Goal: Task Accomplishment & Management: Manage account settings

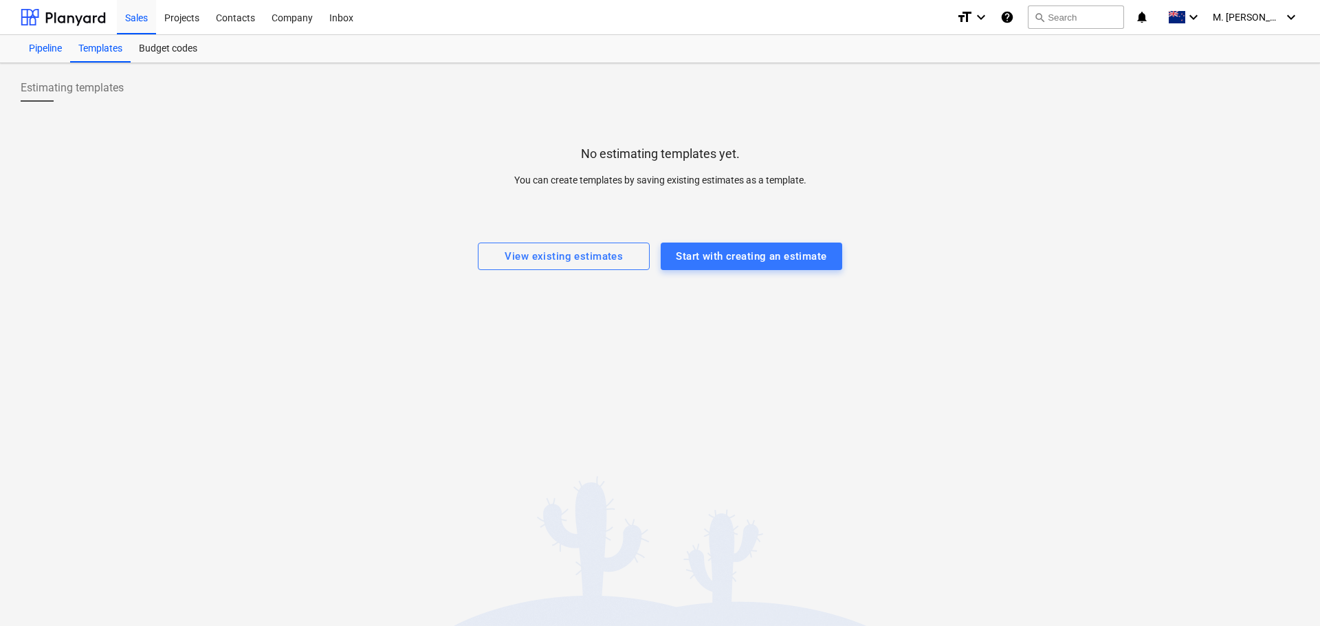
click at [45, 56] on div "Pipeline" at bounding box center [46, 49] width 50 height 28
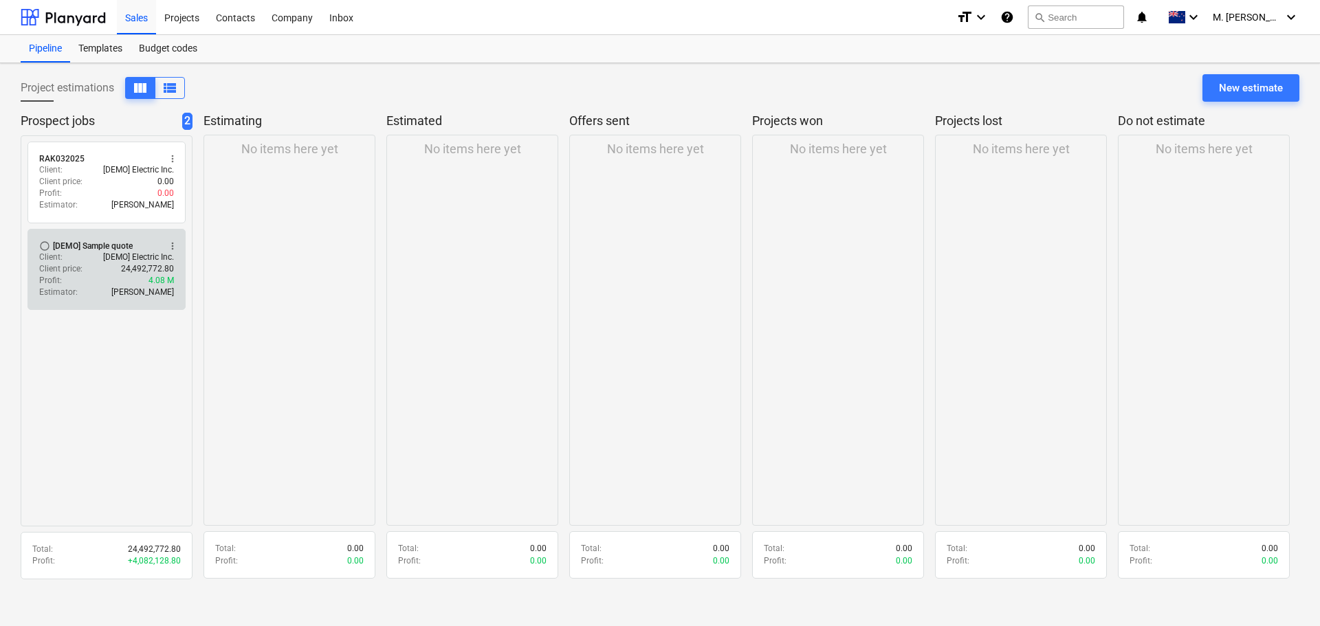
click at [85, 259] on div "Client : [DEMO] Electric Inc." at bounding box center [106, 258] width 135 height 12
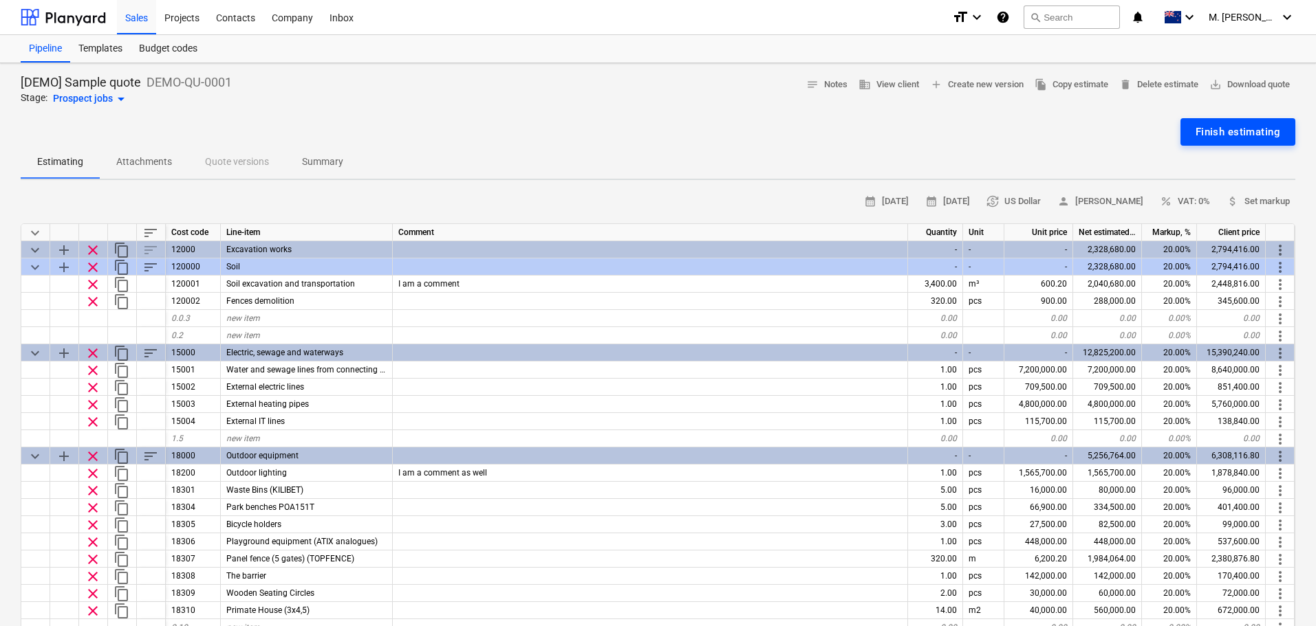
click at [1056, 124] on div "Finish estimating" at bounding box center [1237, 132] width 85 height 18
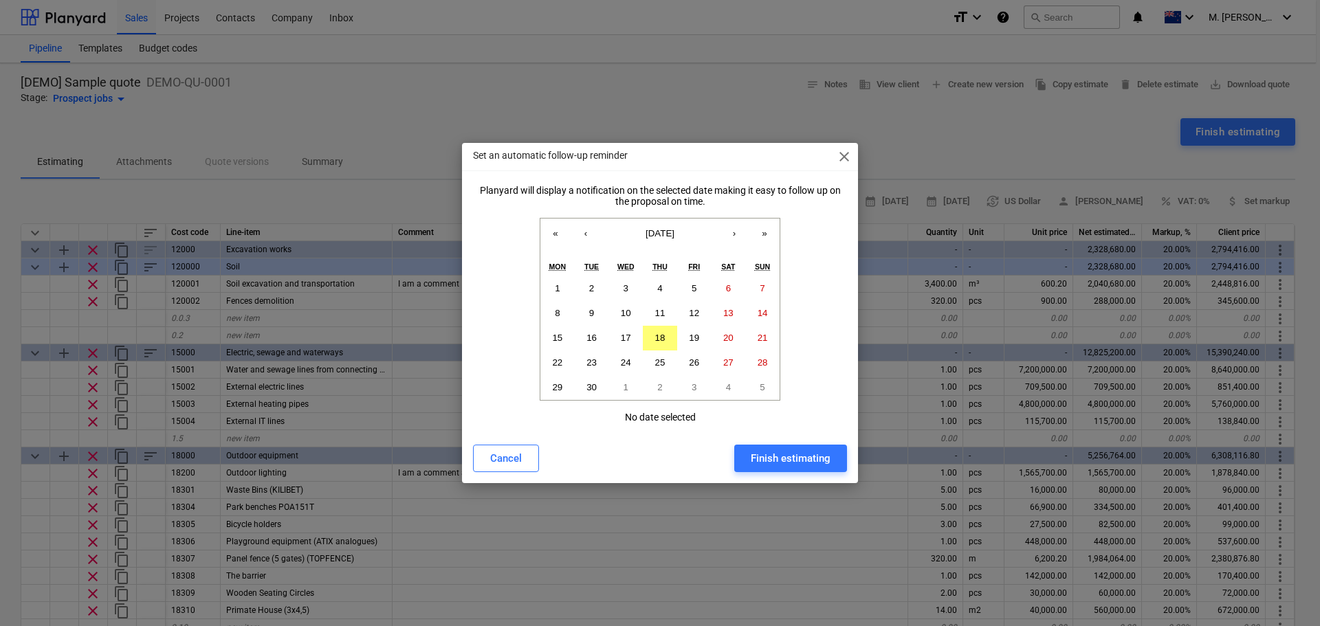
click at [841, 144] on div "Set an automatic follow-up reminder close" at bounding box center [660, 157] width 396 height 28
click at [842, 150] on span "close" at bounding box center [844, 157] width 17 height 17
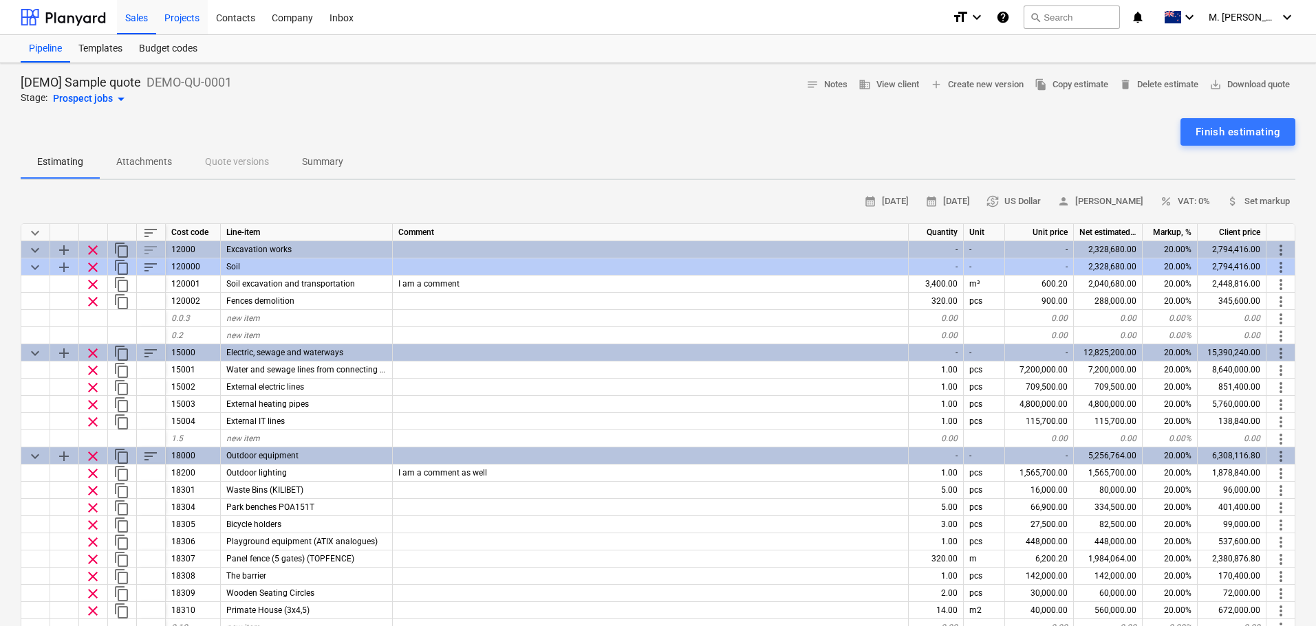
click at [201, 16] on div "Projects" at bounding box center [182, 16] width 52 height 35
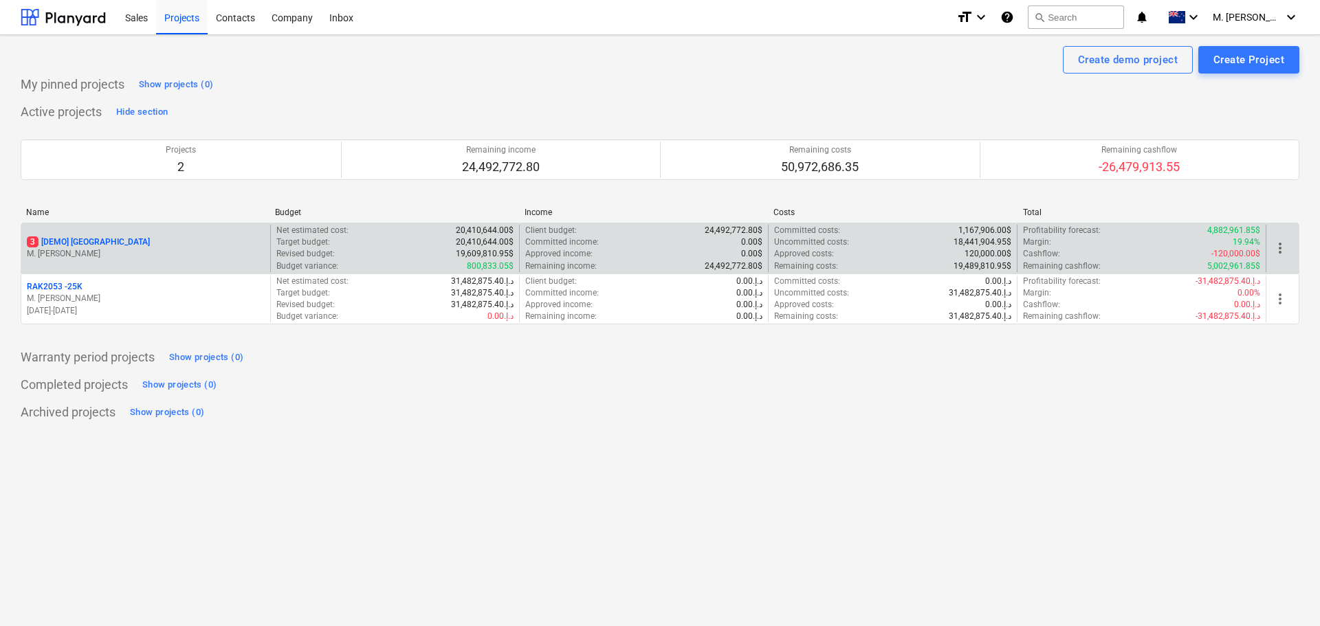
click at [348, 250] on div "Revised budget : 19,609,810.95$" at bounding box center [394, 254] width 237 height 12
click at [363, 254] on div "Revised budget : 19,609,810.95$" at bounding box center [394, 254] width 237 height 12
click at [177, 250] on p "M. [PERSON_NAME]" at bounding box center [146, 254] width 238 height 12
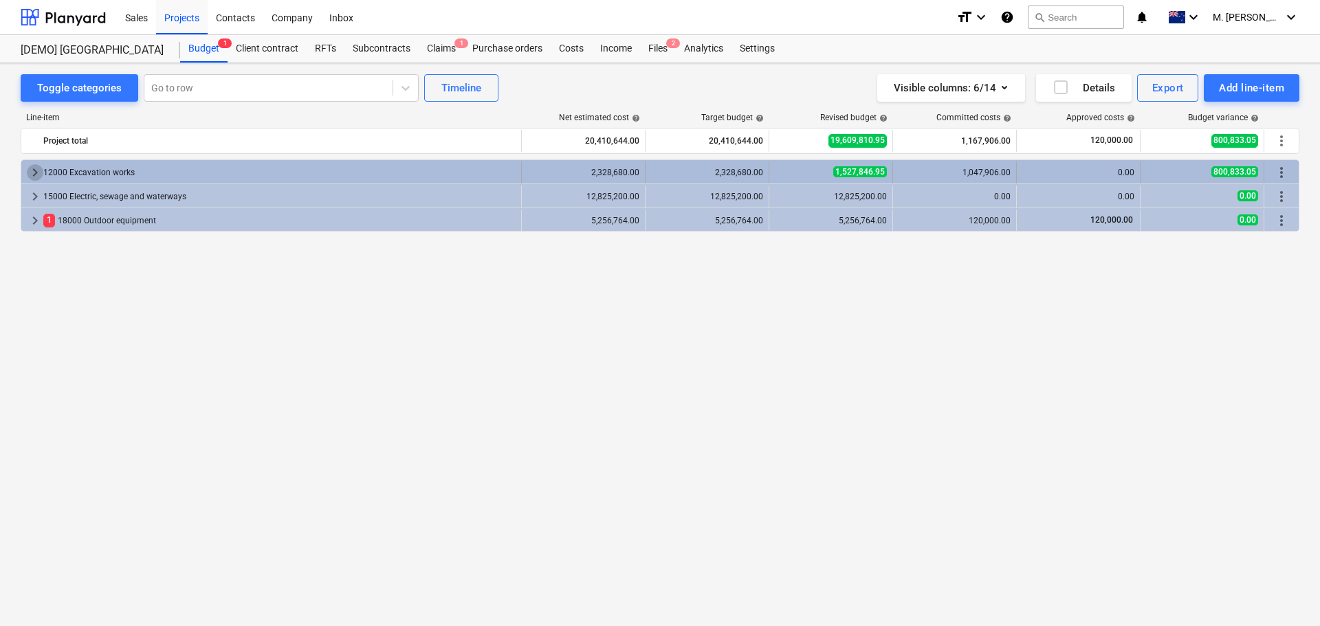
click at [33, 172] on span "keyboard_arrow_right" at bounding box center [35, 172] width 17 height 17
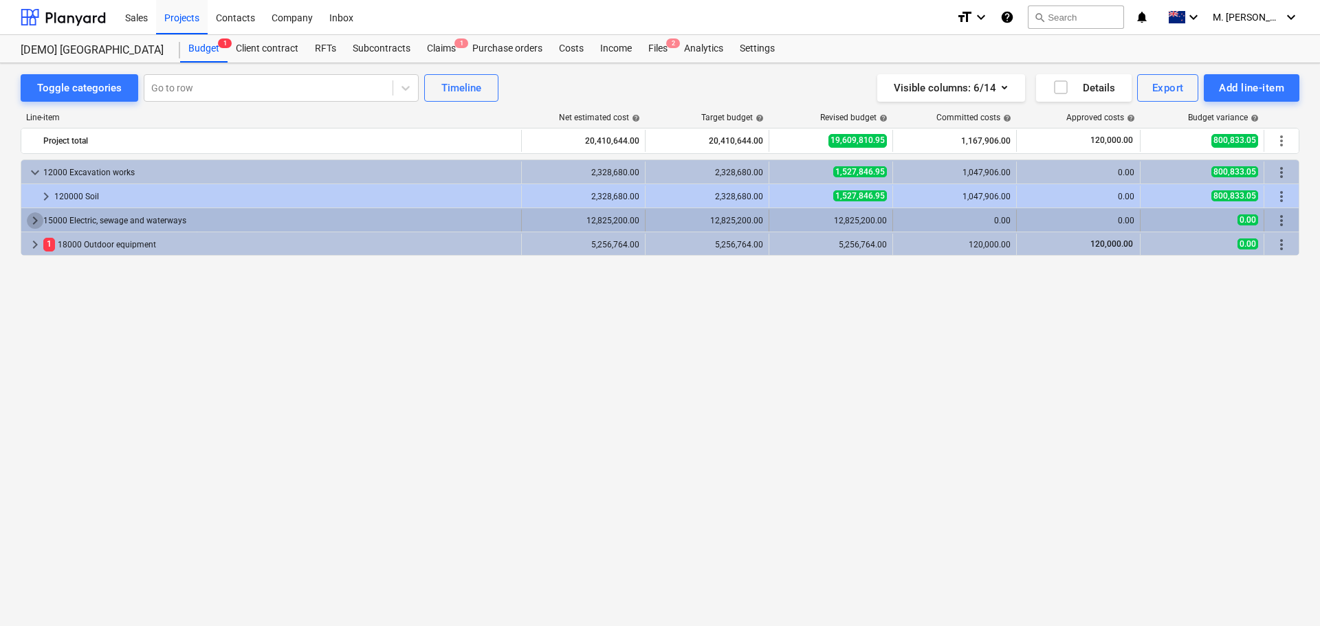
click at [34, 215] on span "keyboard_arrow_right" at bounding box center [35, 220] width 17 height 17
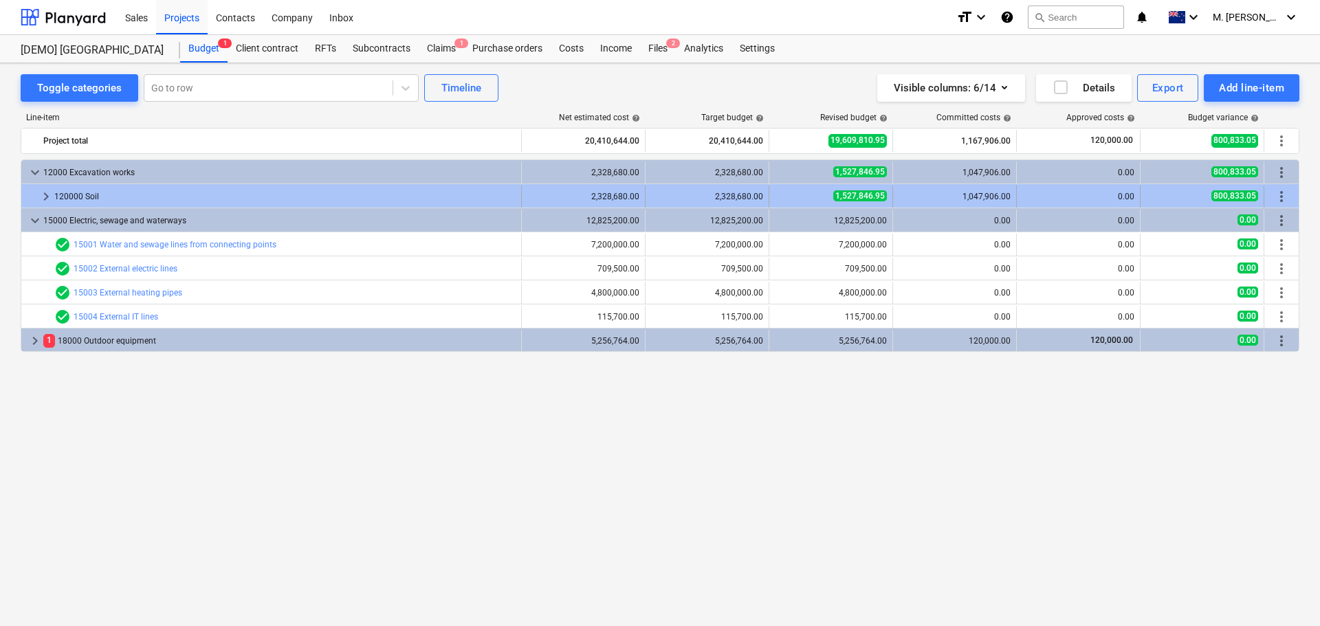
click at [858, 195] on span "1,527,846.95" at bounding box center [860, 195] width 54 height 11
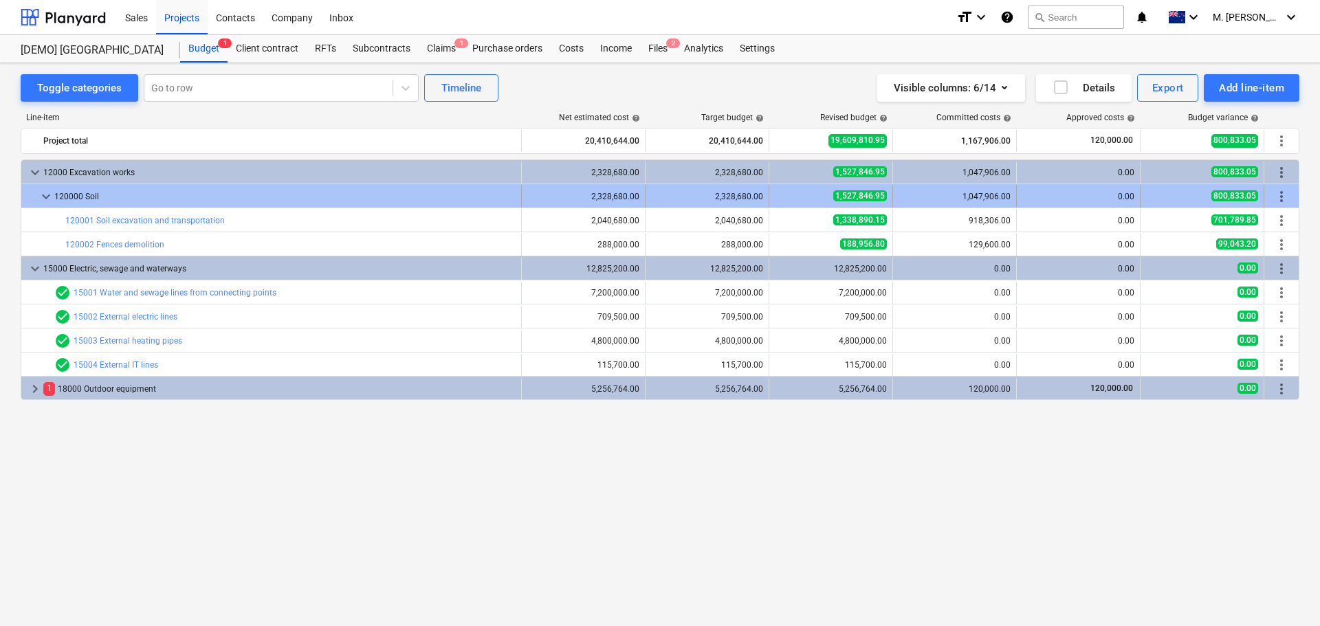
click at [780, 197] on div "1,527,846.95" at bounding box center [831, 196] width 112 height 12
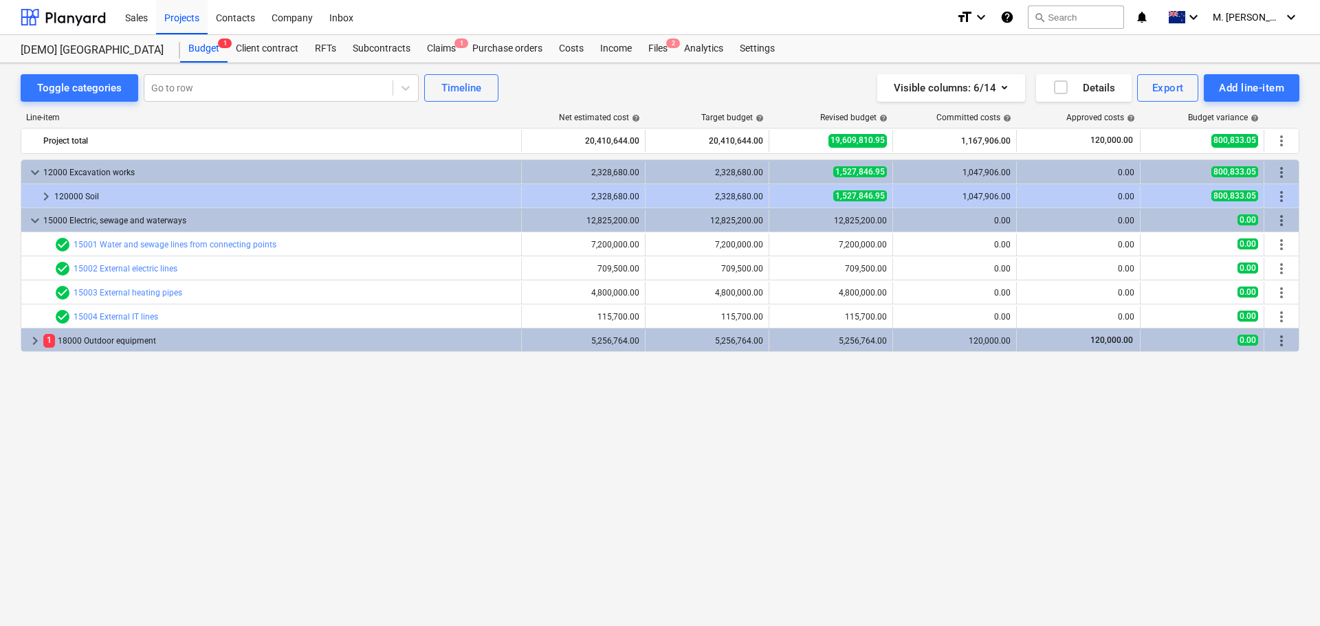
click at [780, 197] on div "1,527,846.95" at bounding box center [831, 196] width 112 height 12
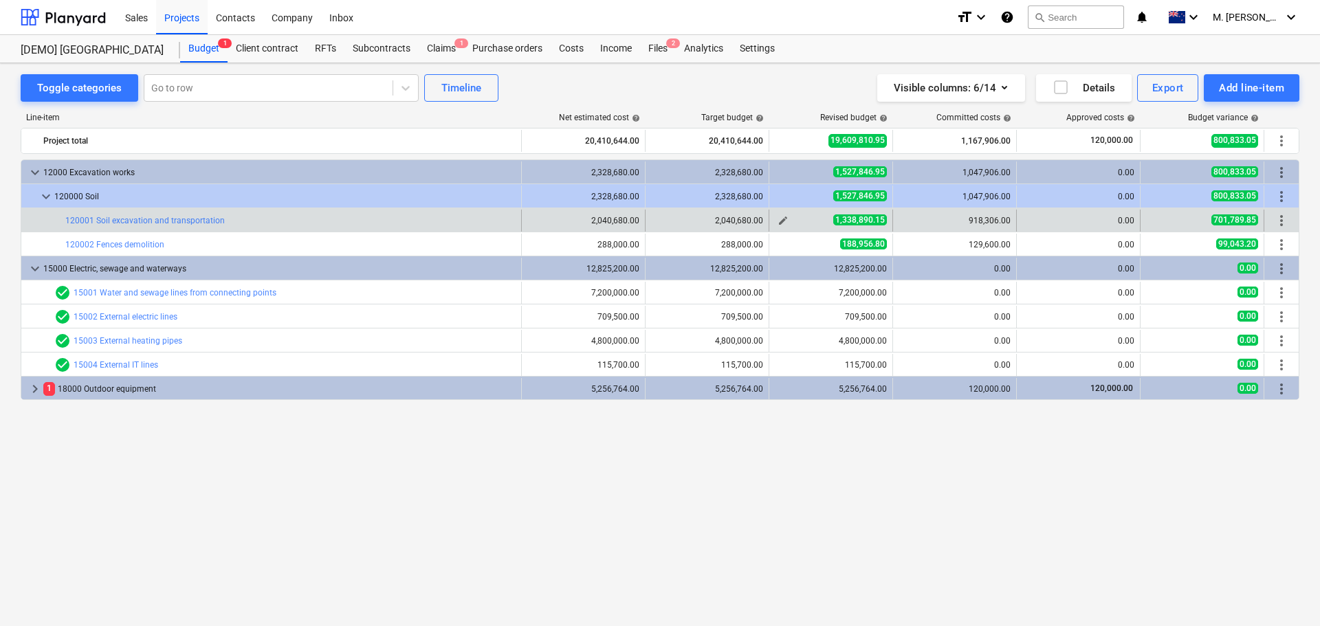
click at [782, 219] on span "edit" at bounding box center [783, 220] width 11 height 11
type textarea "x"
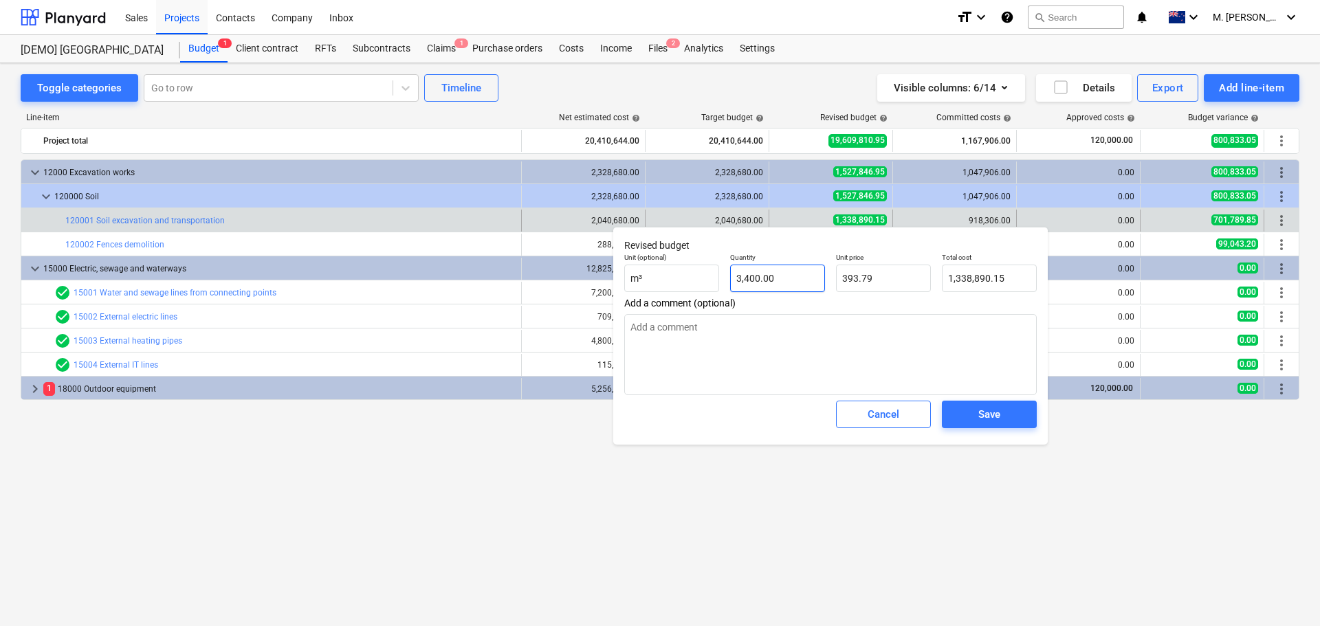
type input "3400"
click at [774, 284] on input "3400" at bounding box center [777, 279] width 95 height 28
type textarea "x"
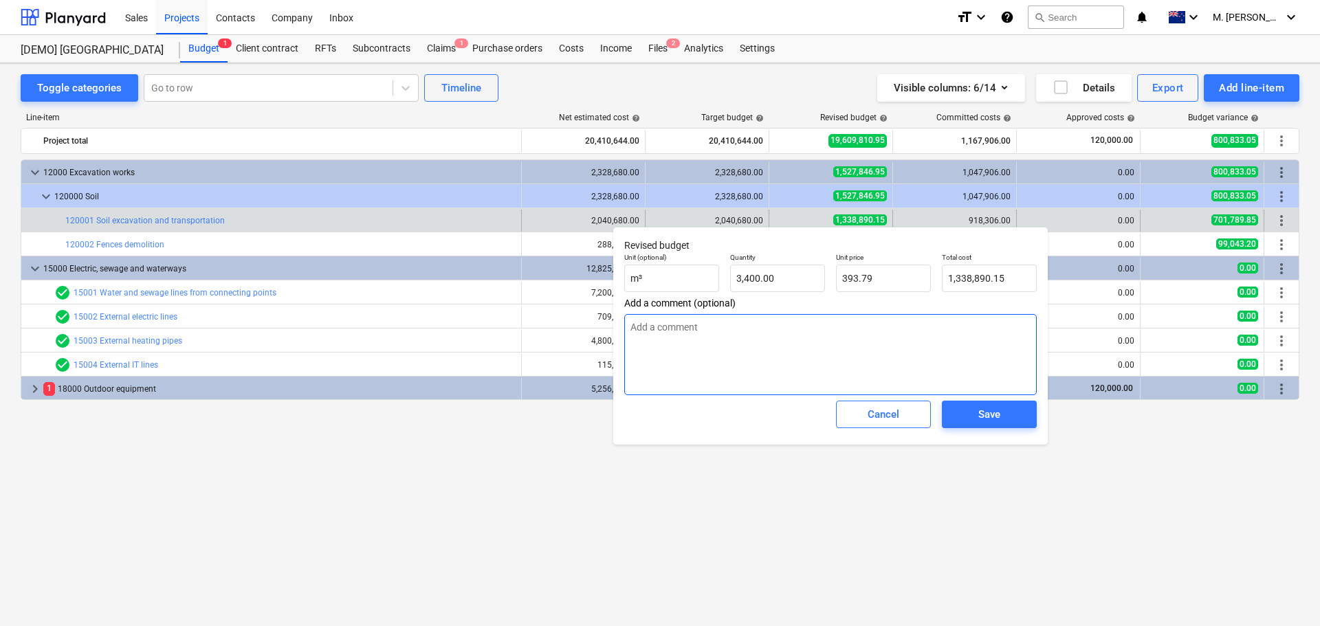
click at [794, 315] on textarea at bounding box center [830, 354] width 413 height 81
type input "3400"
click at [791, 283] on input "3400" at bounding box center [777, 279] width 95 height 28
type textarea "x"
type input "3,400.00"
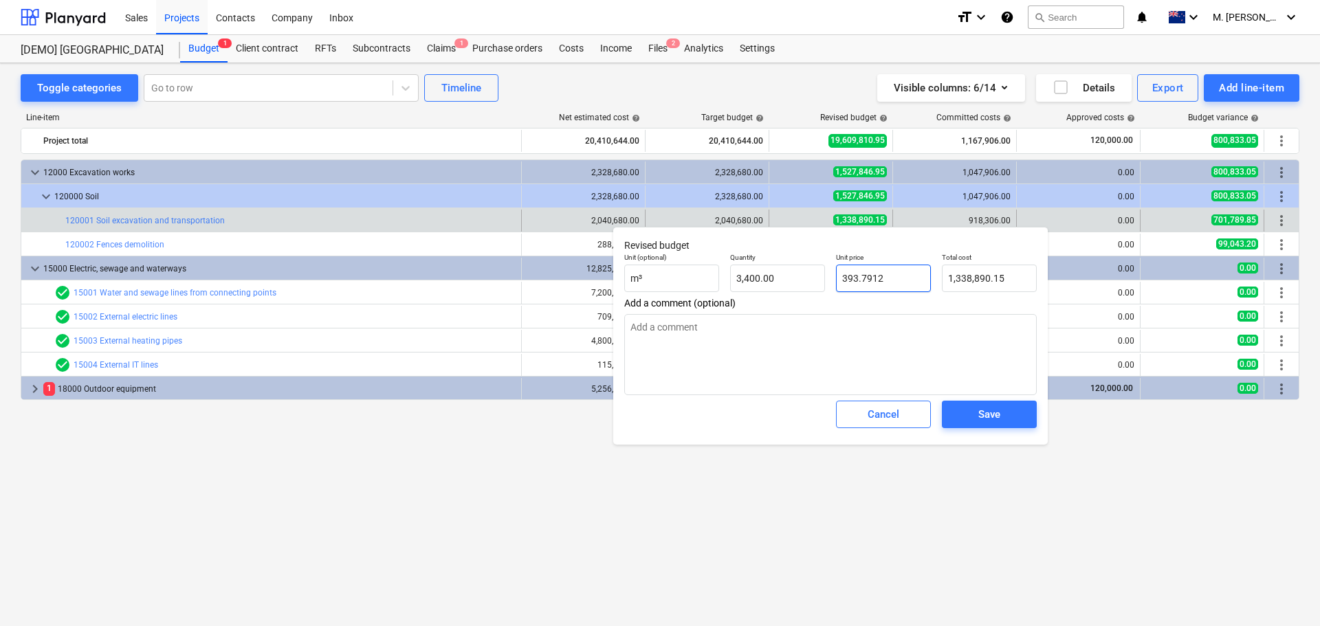
click at [880, 283] on input "393.7912" at bounding box center [883, 279] width 95 height 28
type input "5"
type textarea "x"
type input "17,000.00"
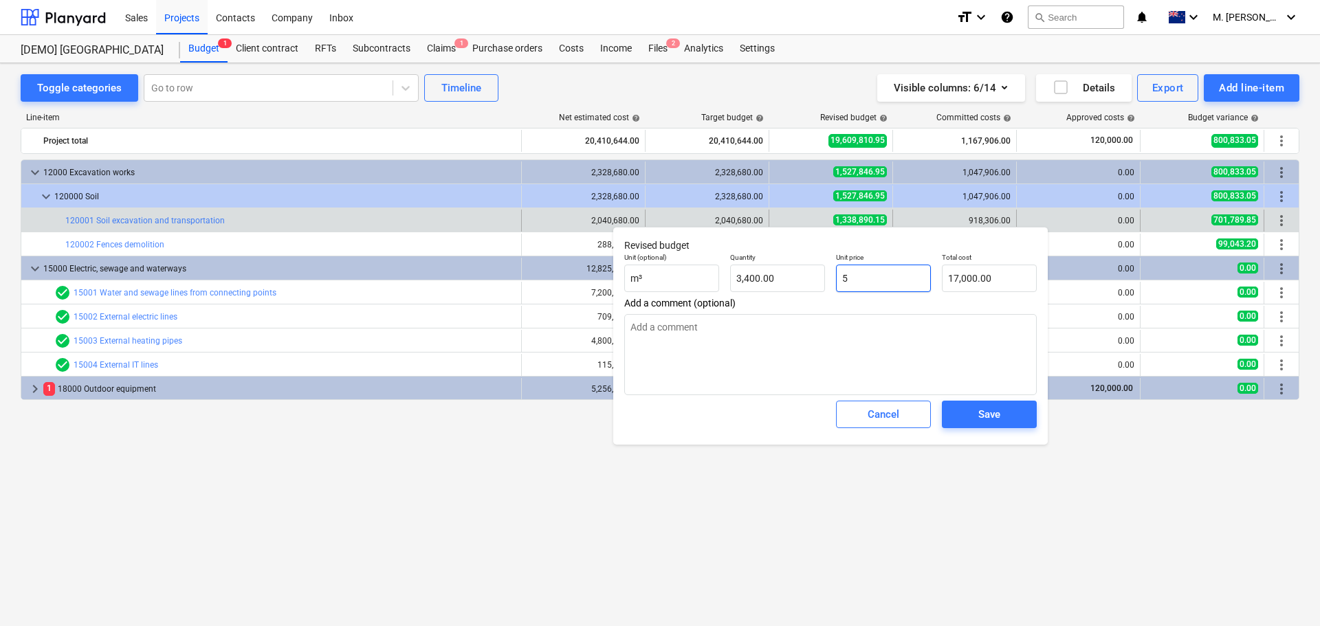
type textarea "x"
type input "50"
type input "170,000.00"
type textarea "x"
type input "500"
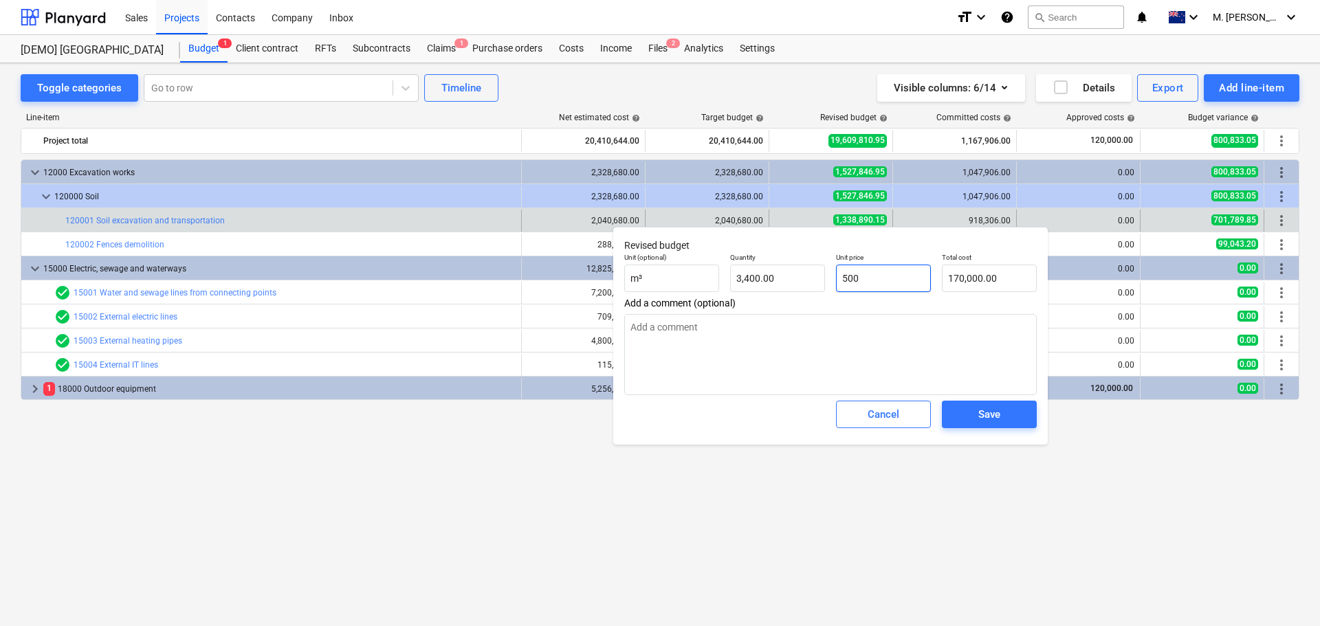
type input "1,700,000.00"
click at [875, 283] on input "500" at bounding box center [883, 279] width 95 height 28
type textarea "x"
type input "7"
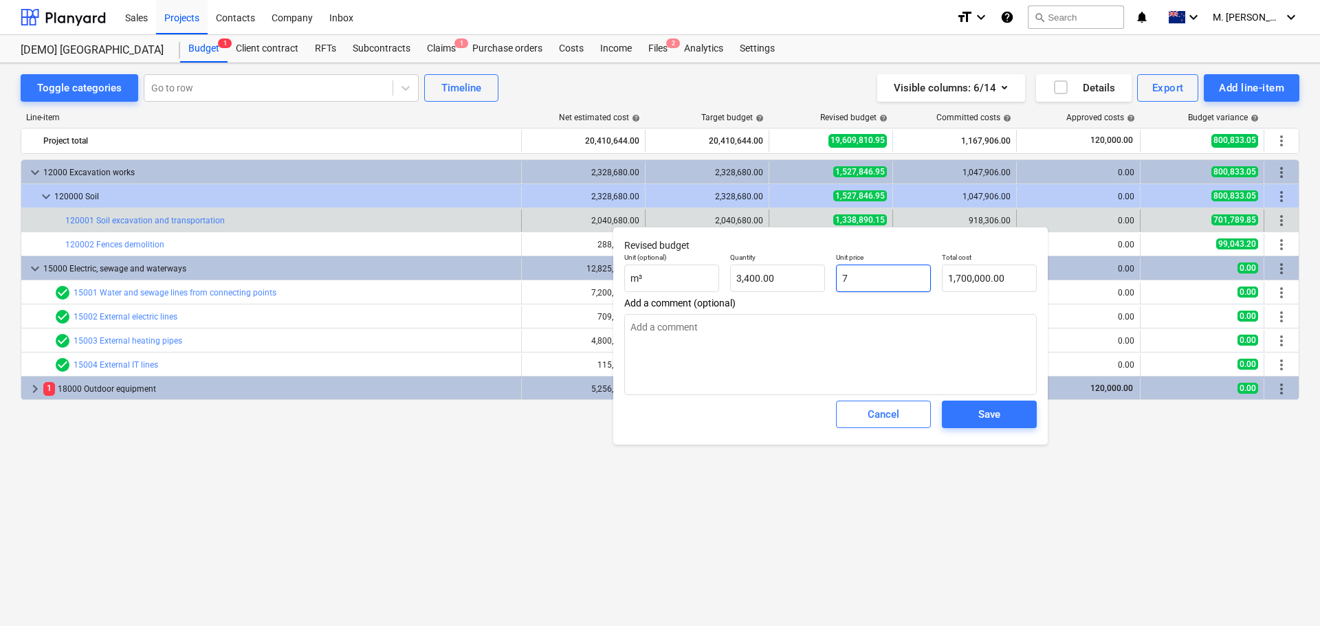
type input "23,800.00"
type textarea "x"
type input "70"
type input "238,000.00"
type textarea "x"
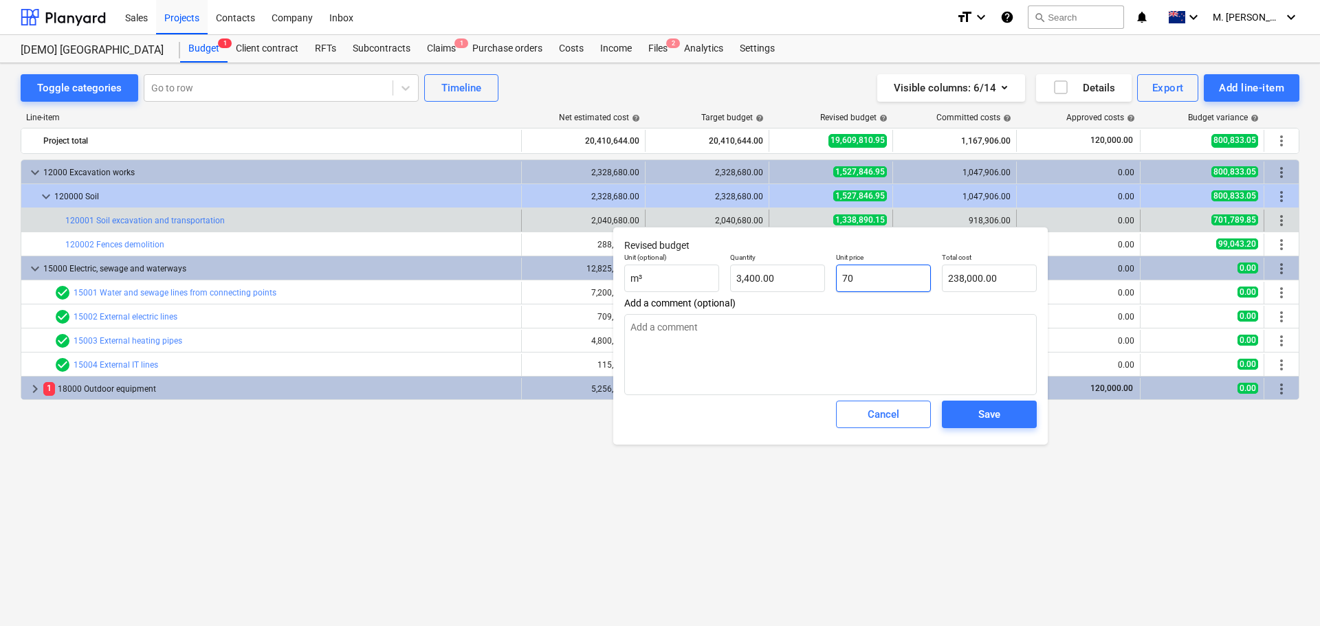
type input "700"
type input "2,380,000.00"
type input "700"
type textarea "x"
type input "700.00"
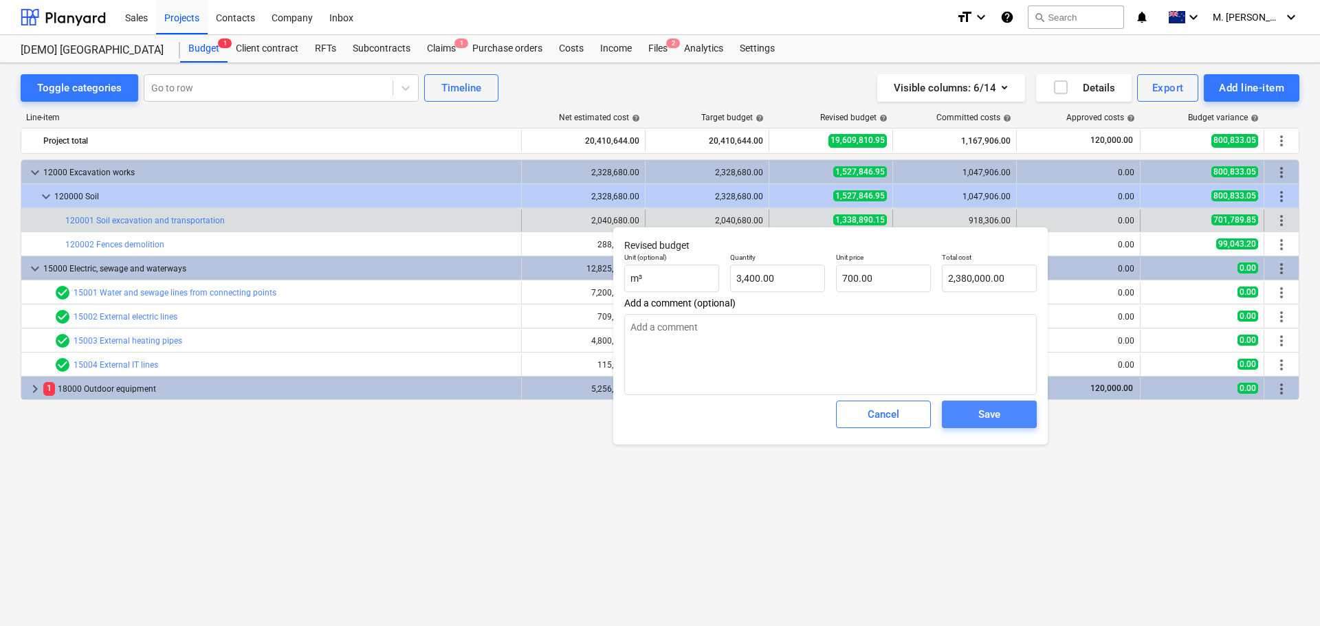
click at [968, 414] on span "Save" at bounding box center [990, 415] width 62 height 18
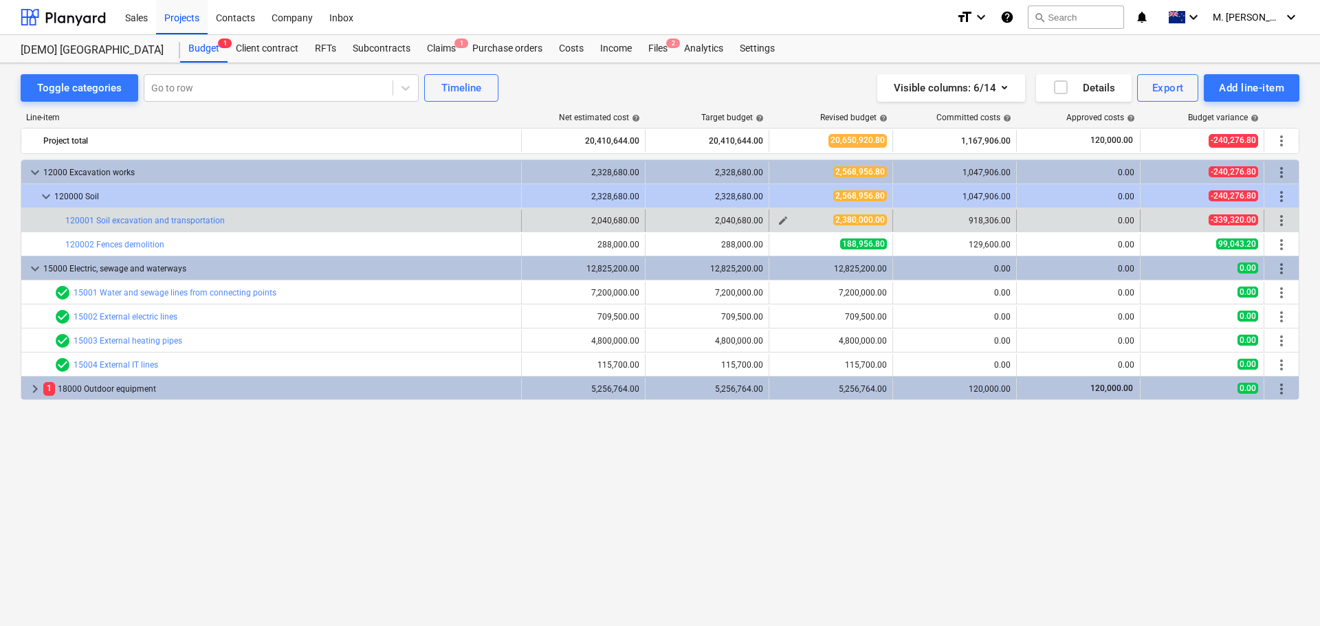
click at [789, 217] on button "edit" at bounding box center [783, 220] width 17 height 17
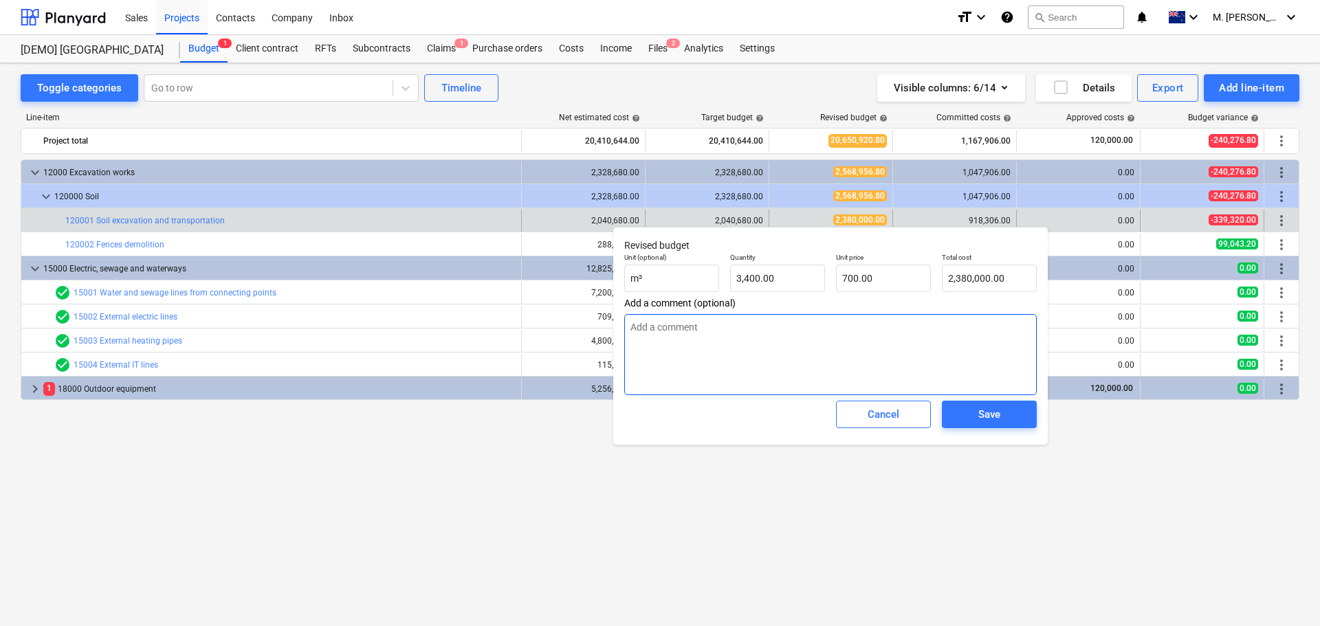
click at [793, 353] on textarea at bounding box center [830, 354] width 413 height 81
type textarea "x"
type textarea "ً"
type textarea "x"
type textarea "ًض"
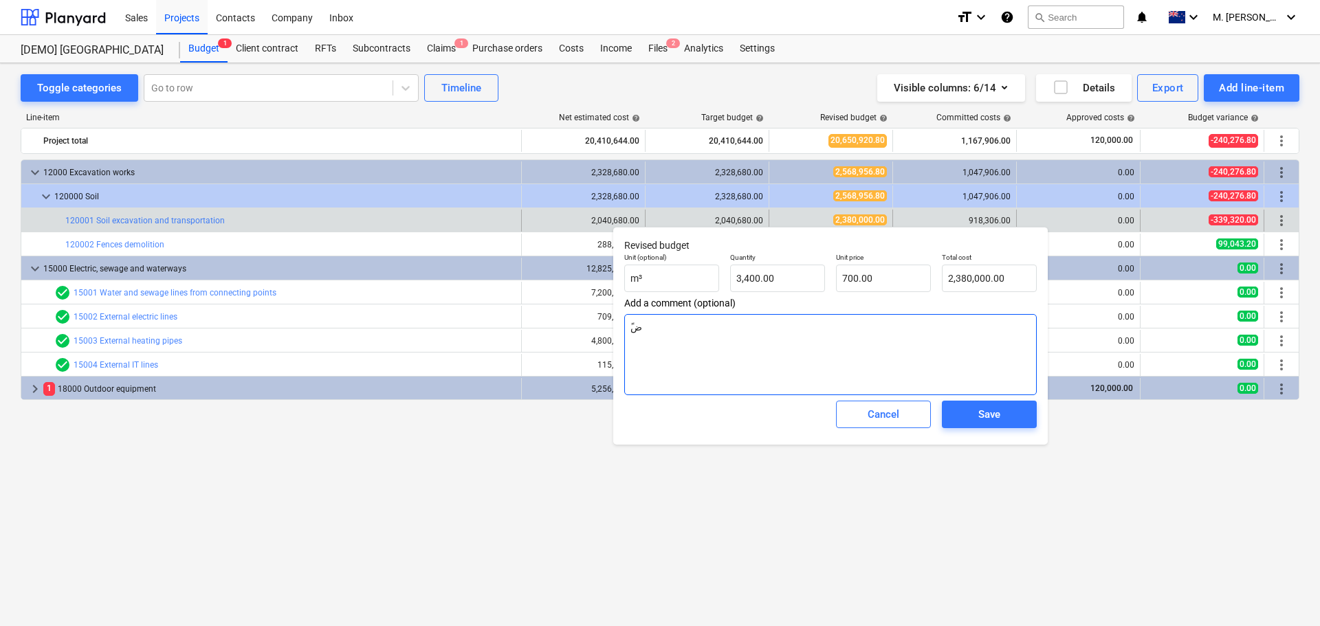
type textarea "x"
type textarea "ًضع"
type textarea "x"
type textarea "ًضعه"
type textarea "x"
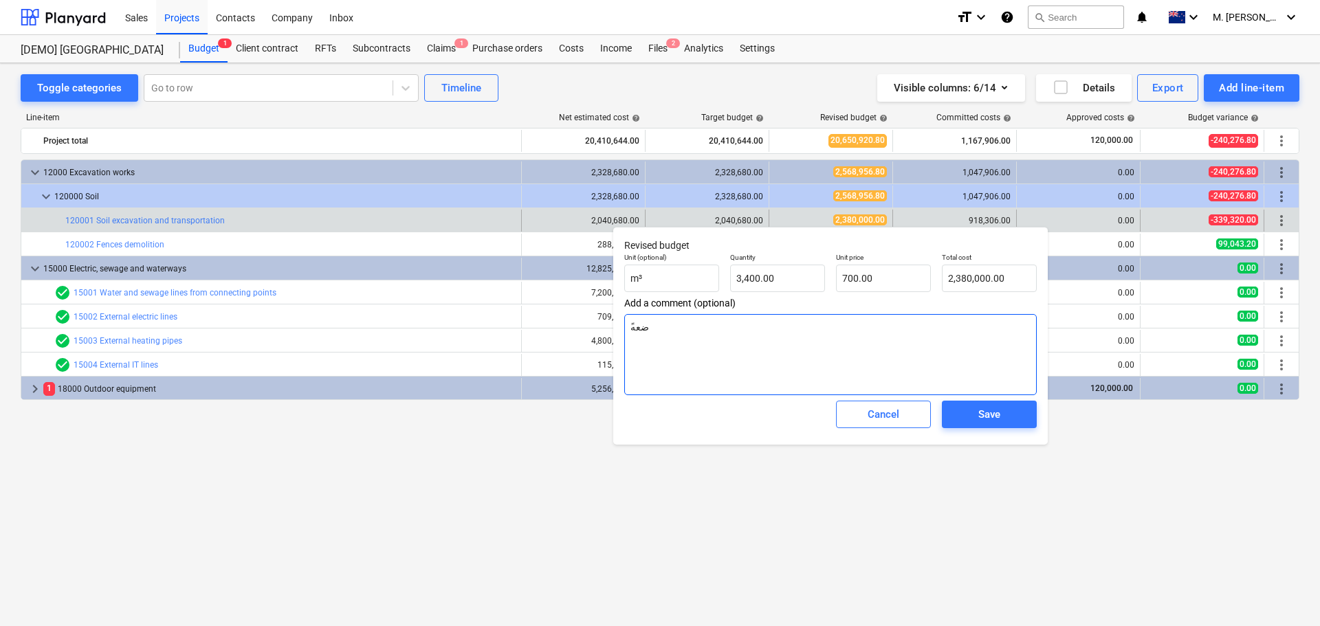
type textarea "ًضعهح"
type textarea "x"
type textarea "ًضعه"
type textarea "x"
type textarea "ًضع"
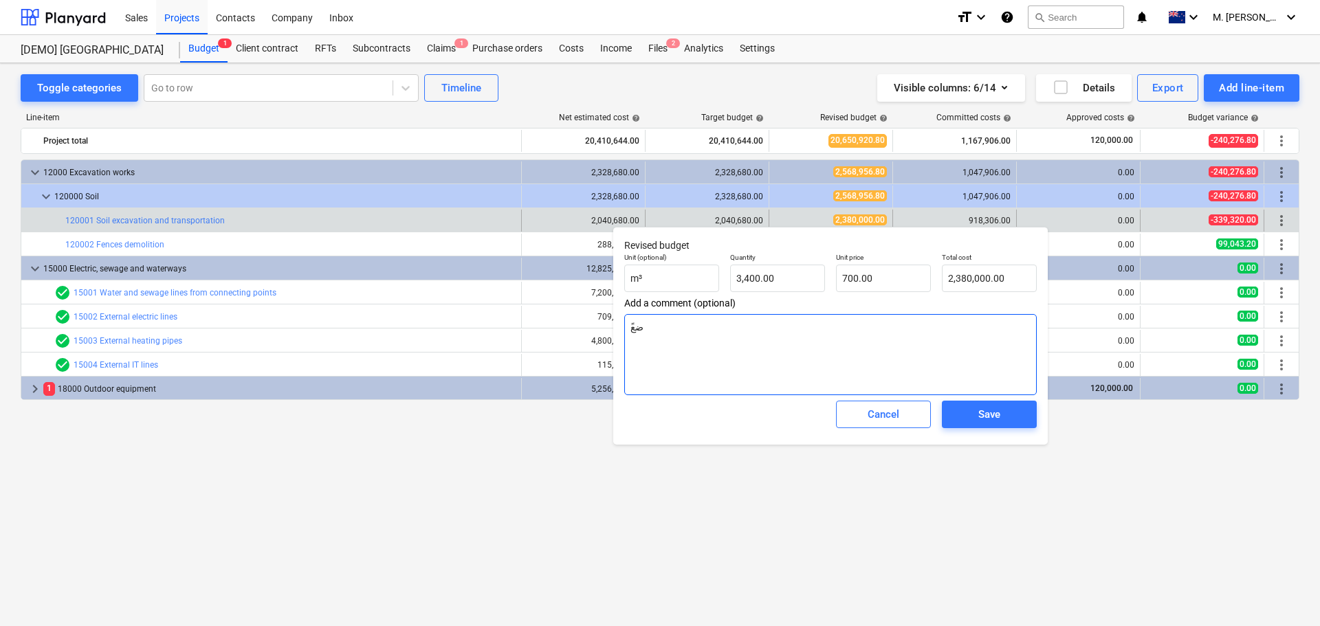
type textarea "x"
type textarea "ًض"
type textarea "x"
type textarea "ً"
type textarea "x"
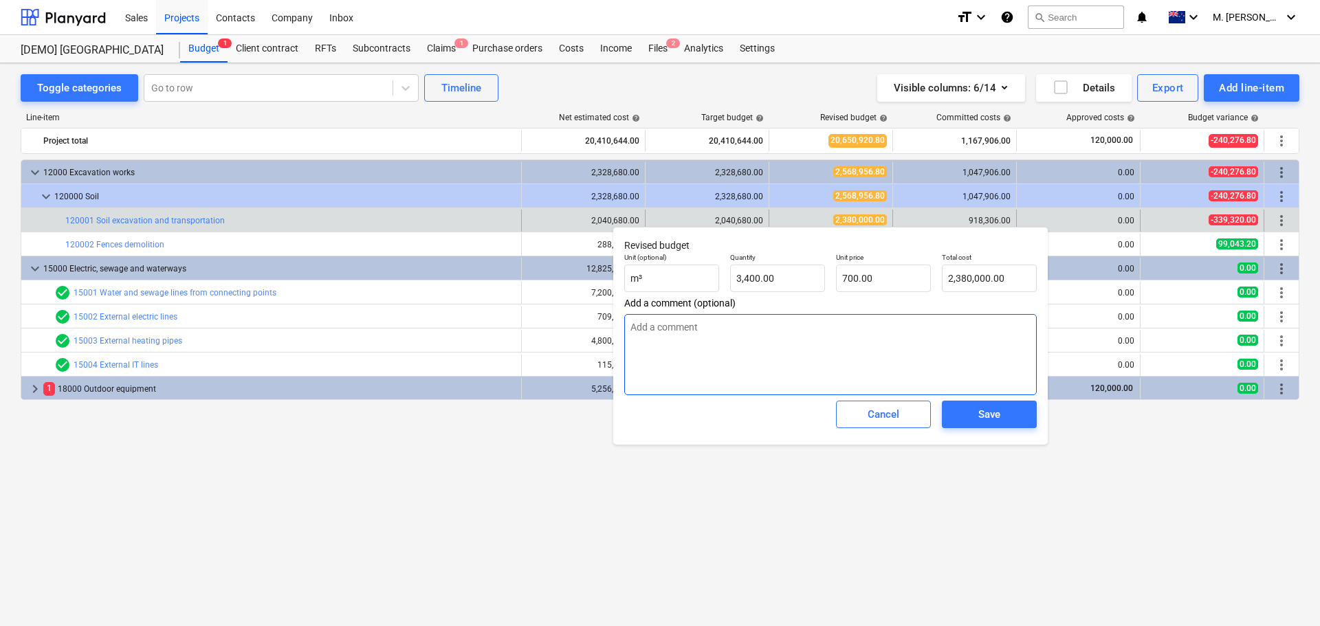
type textarea "x"
type textarea "e"
type textarea "x"
type textarea "eq"
type textarea "x"
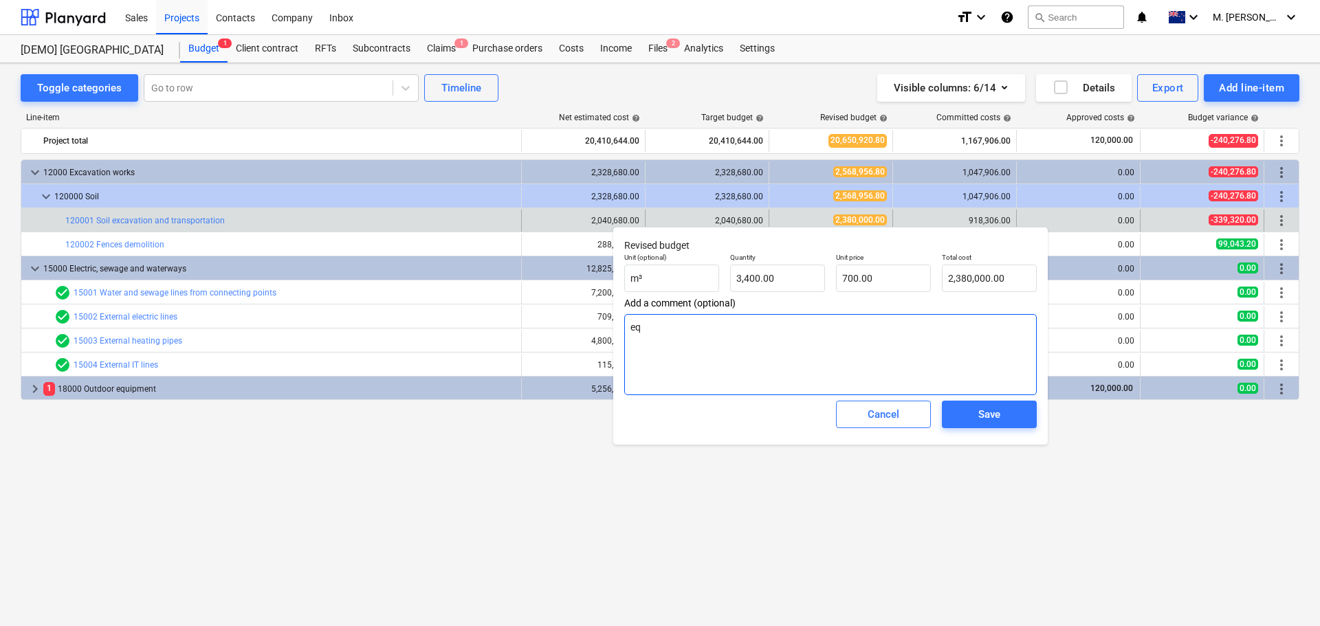
type textarea "equ"
type textarea "x"
type textarea "equi"
type textarea "x"
type textarea "equip"
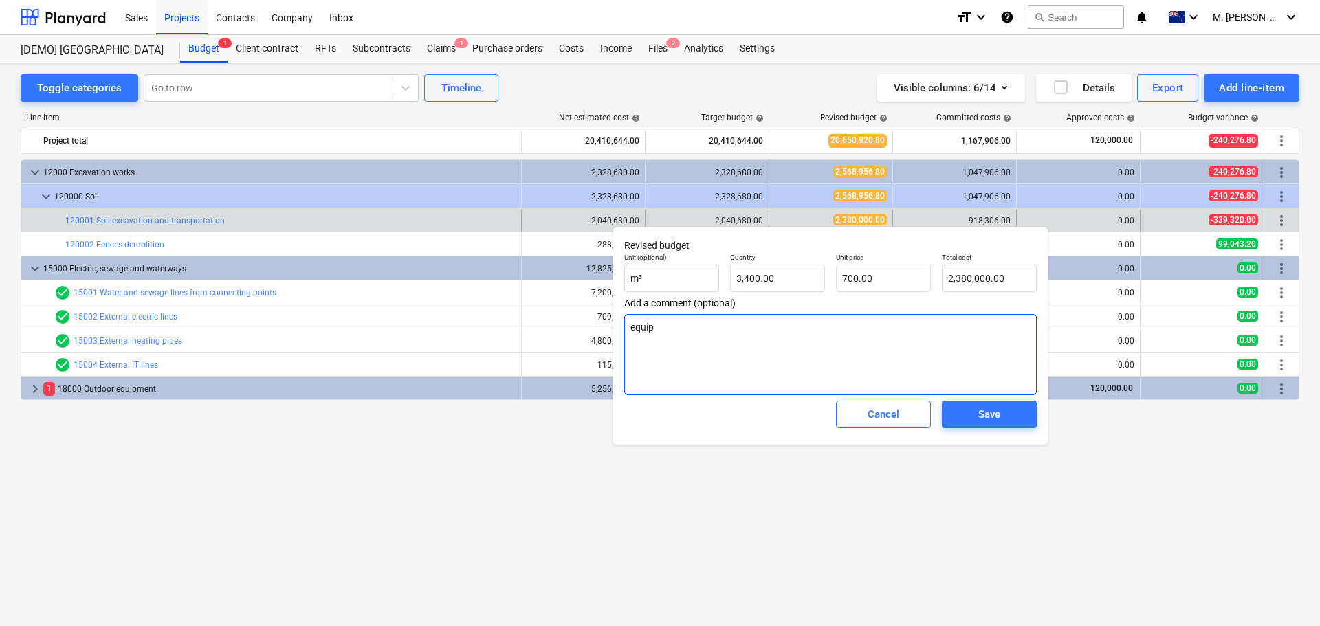
type textarea "x"
type textarea "equipme"
type textarea "x"
type textarea "equipmen"
type textarea "x"
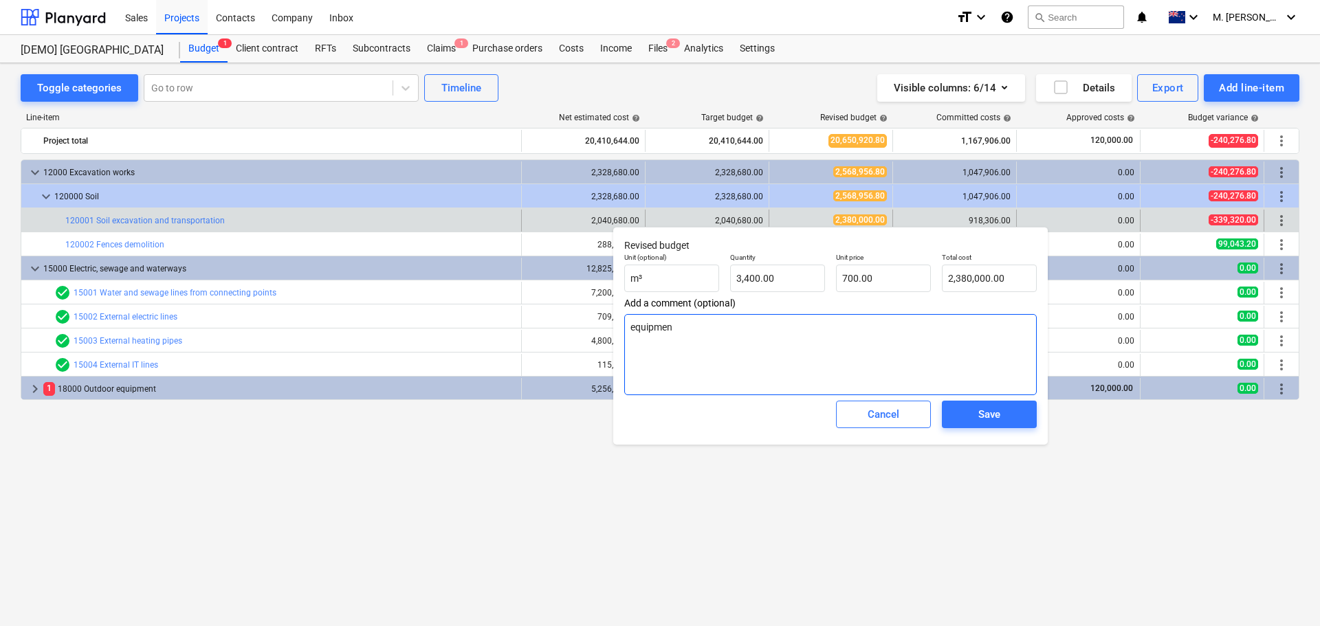
type textarea "equipment"
type textarea "x"
type textarea "equipment"
type textarea "x"
type textarea "equipment R"
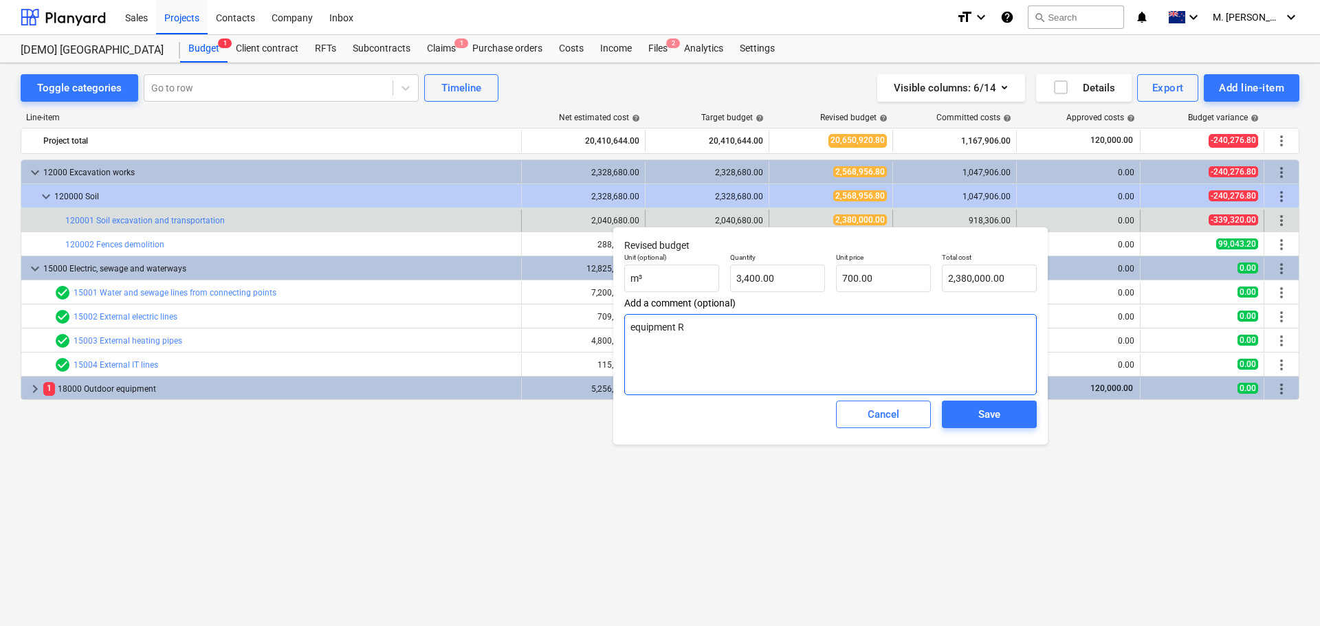
type textarea "x"
type textarea "equipment Re"
type textarea "x"
type textarea "equipment Ren"
type textarea "x"
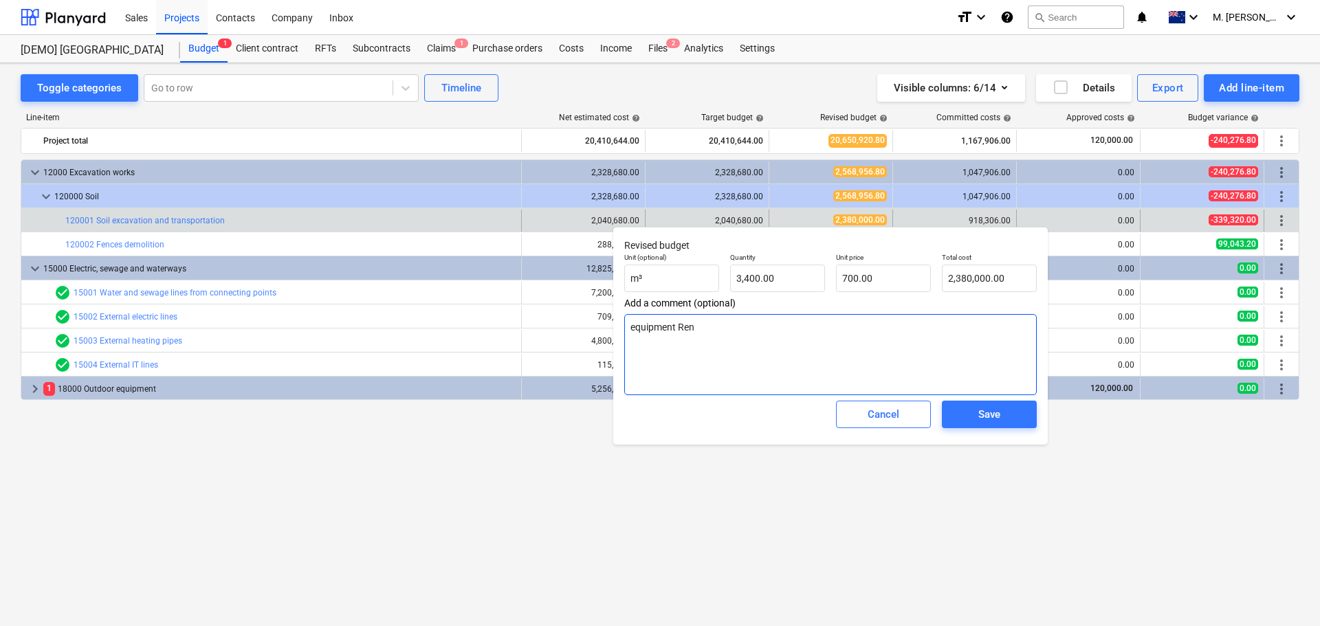
type textarea "equipment Rent"
type textarea "x"
type textarea "equipment Renta"
type textarea "x"
type textarea "equipment Rental"
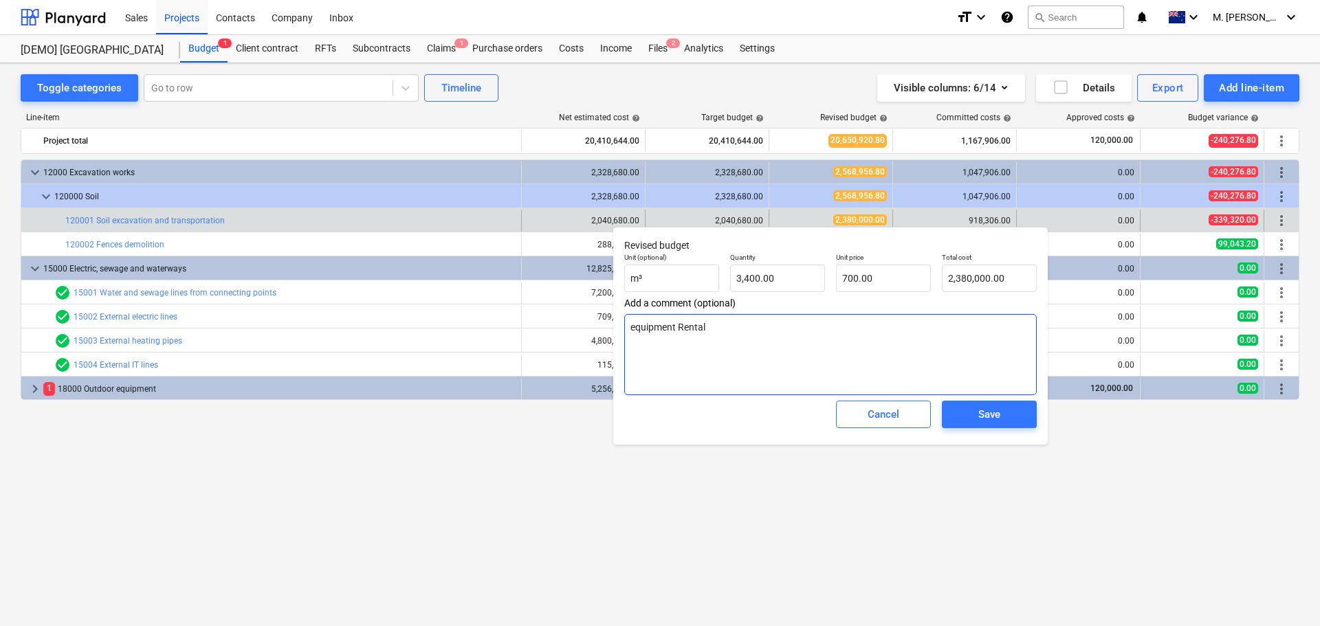
type textarea "x"
type textarea "equipment Rental"
type textarea "x"
type textarea "equipment Rental 0"
type textarea "x"
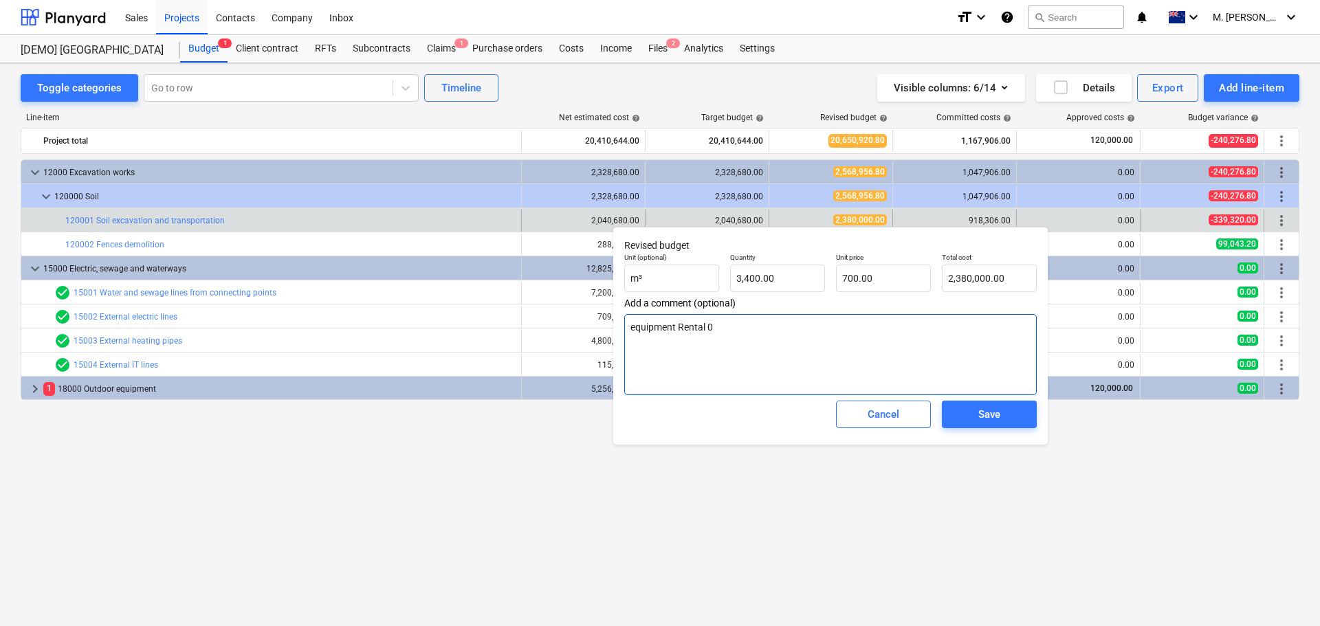
type textarea "equipment Rental"
type textarea "x"
type textarea "equipment Rental -"
type textarea "x"
type textarea "equipment Rental -"
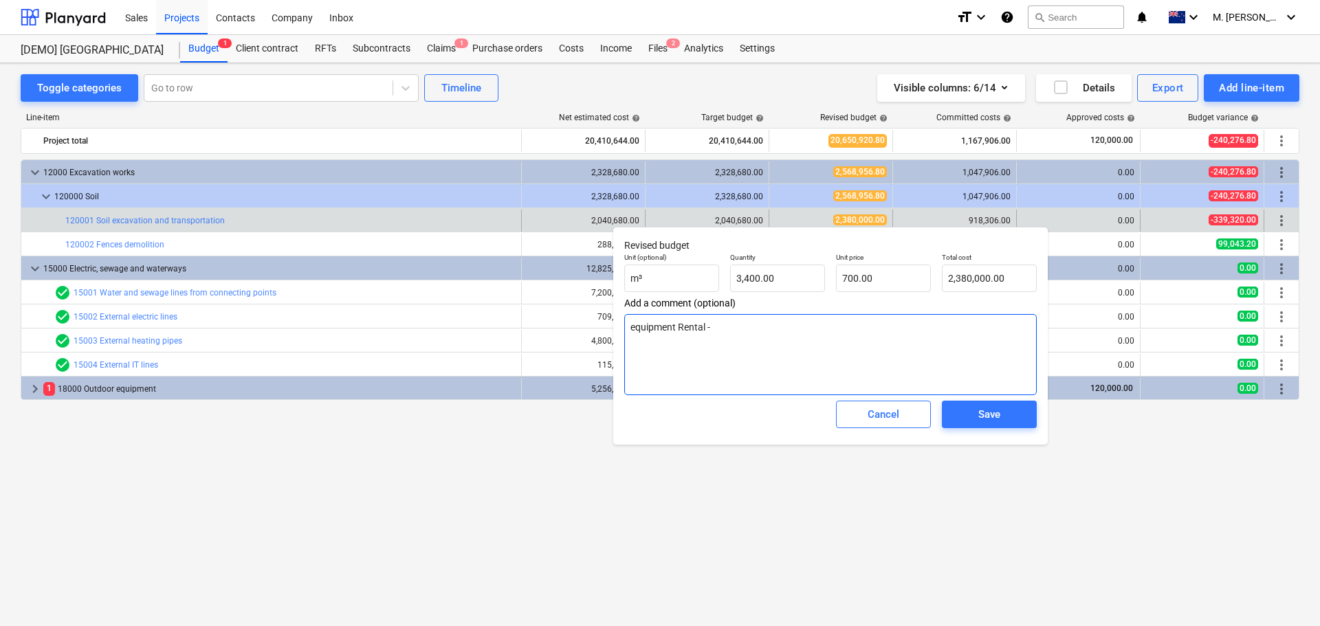
type textarea "x"
type textarea "equipment Rental - W"
type textarea "x"
type textarea "equipment Rental - Wr"
type textarea "x"
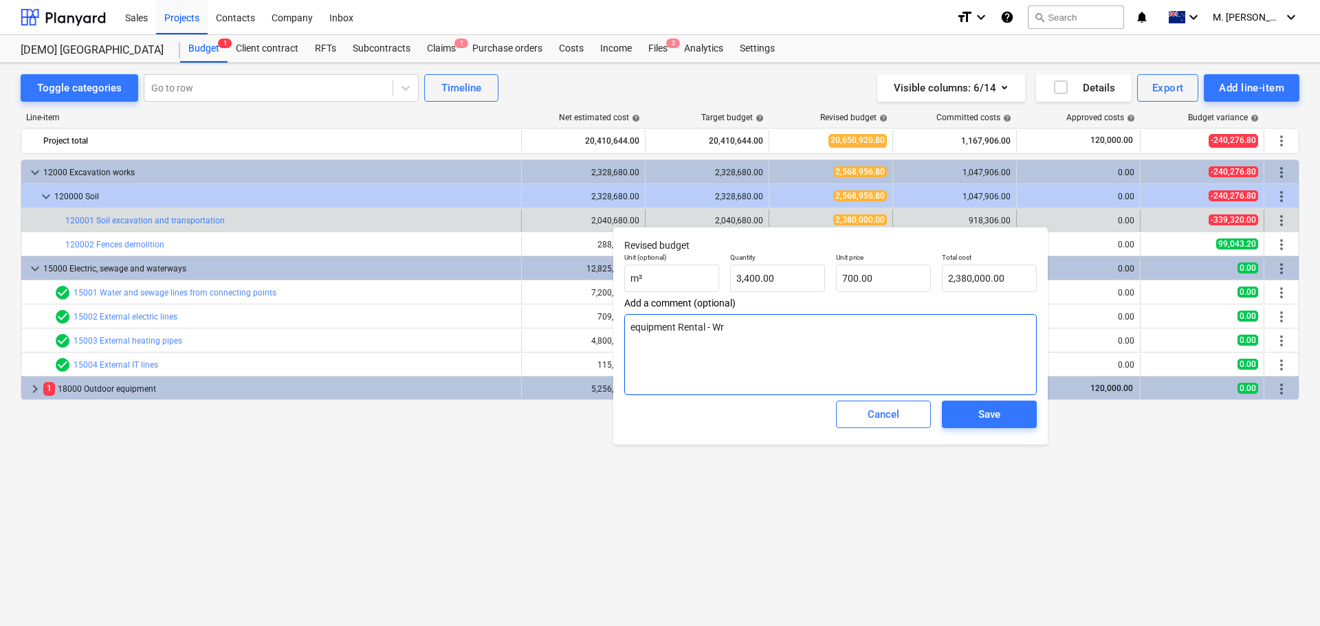
type textarea "equipment Rental - Wro"
type textarea "x"
type textarea "equipment Rental - Wron"
type textarea "x"
type textarea "equipment Rental - Wrong"
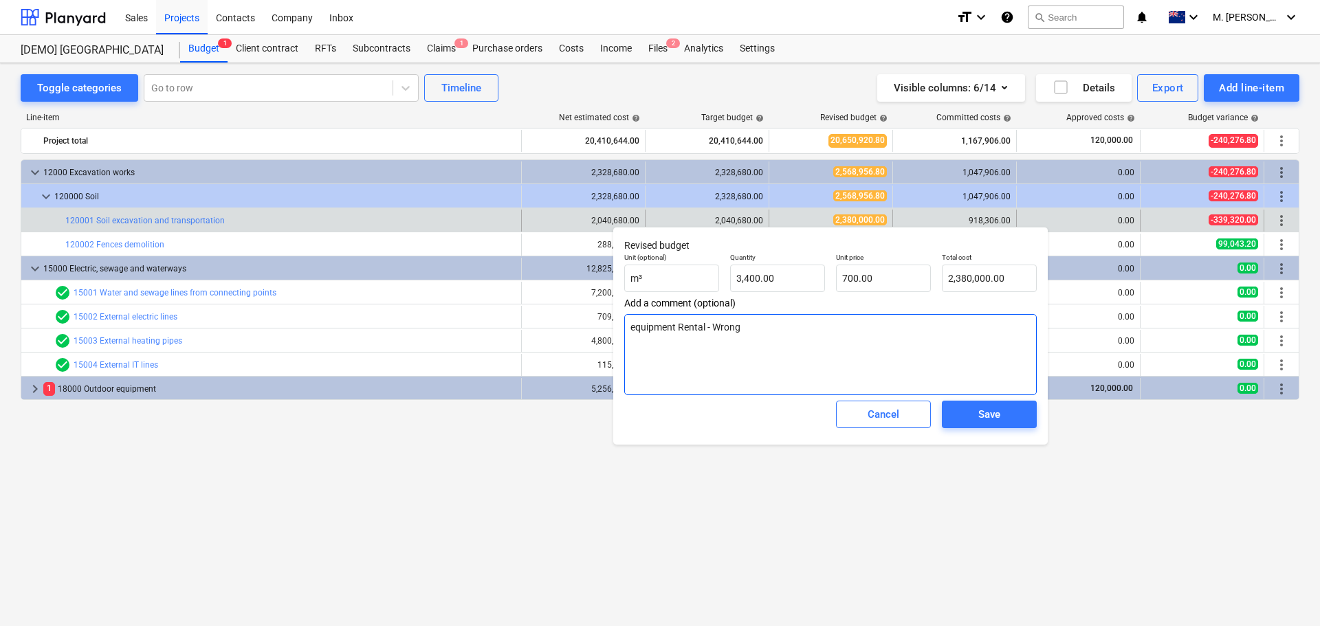
type textarea "x"
type textarea "equipment Rental - Wrong"
type textarea "x"
type textarea "equipment Rental - Wrong E"
type textarea "x"
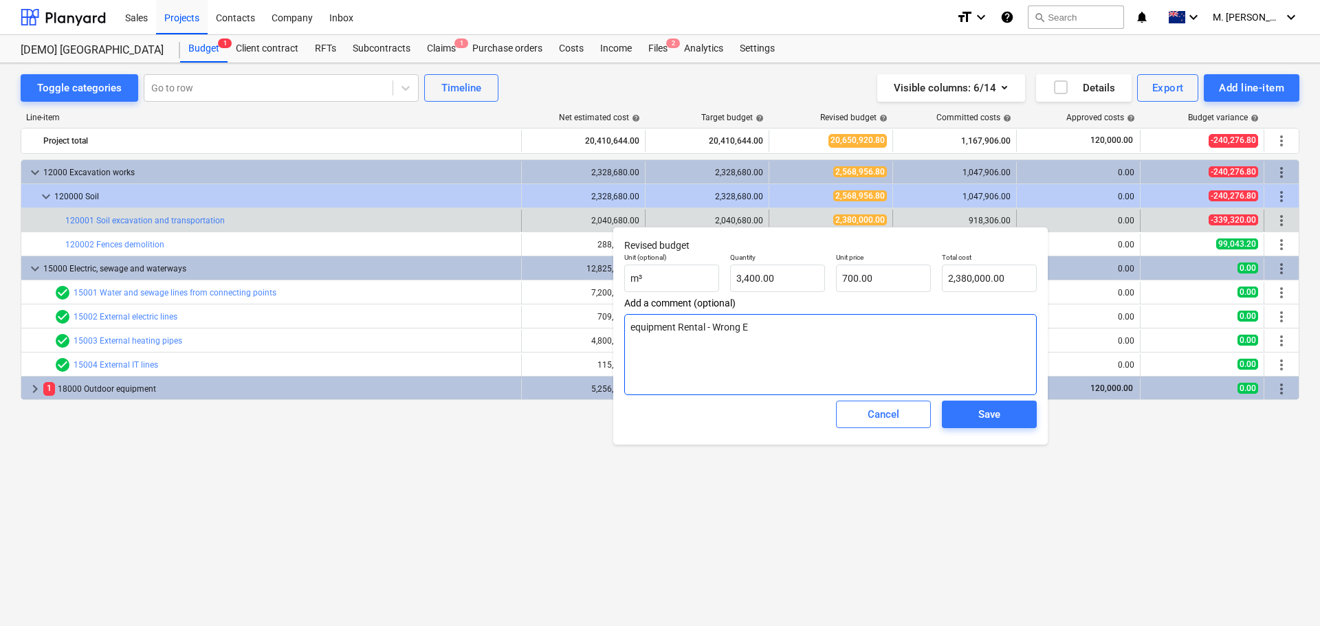
type textarea "equipment Rental - Wrong Ex"
type textarea "x"
type textarea "equipment Rental - Wrong Exp"
type textarea "x"
type textarea "equipment Rental - Wrong Expe"
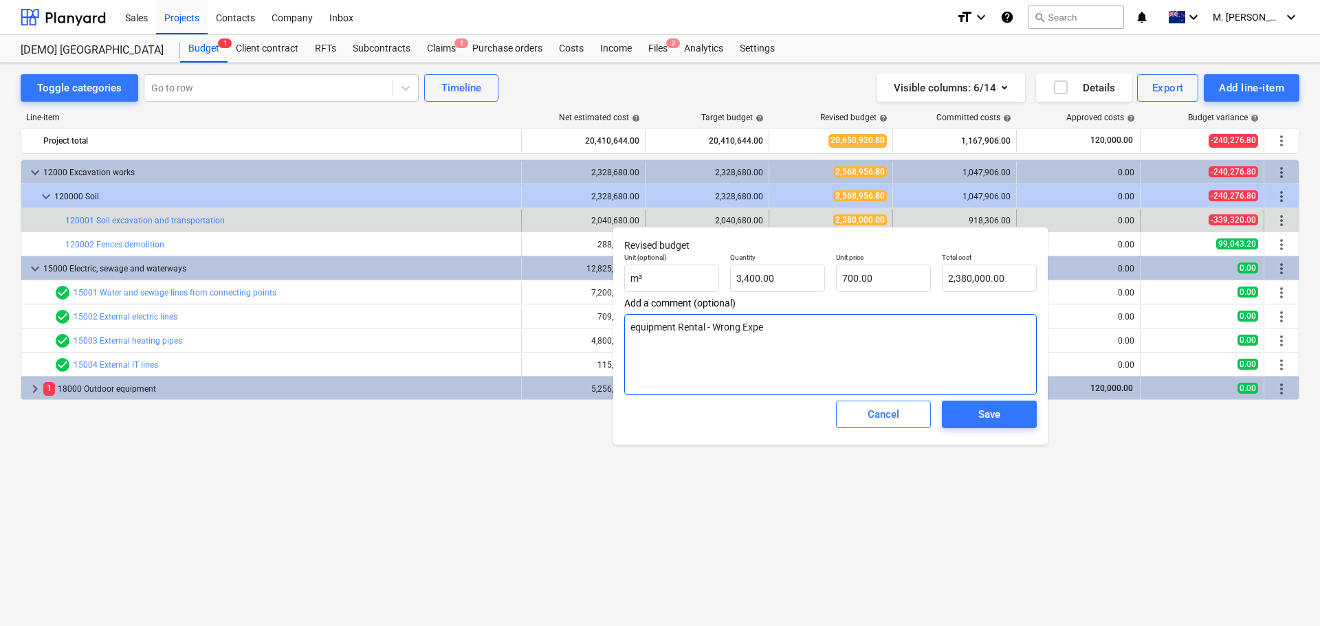
type textarea "x"
type textarea "equipment Rental - Wrong Expec"
type textarea "x"
type textarea "equipment Rental - Wrong Expect"
type textarea "x"
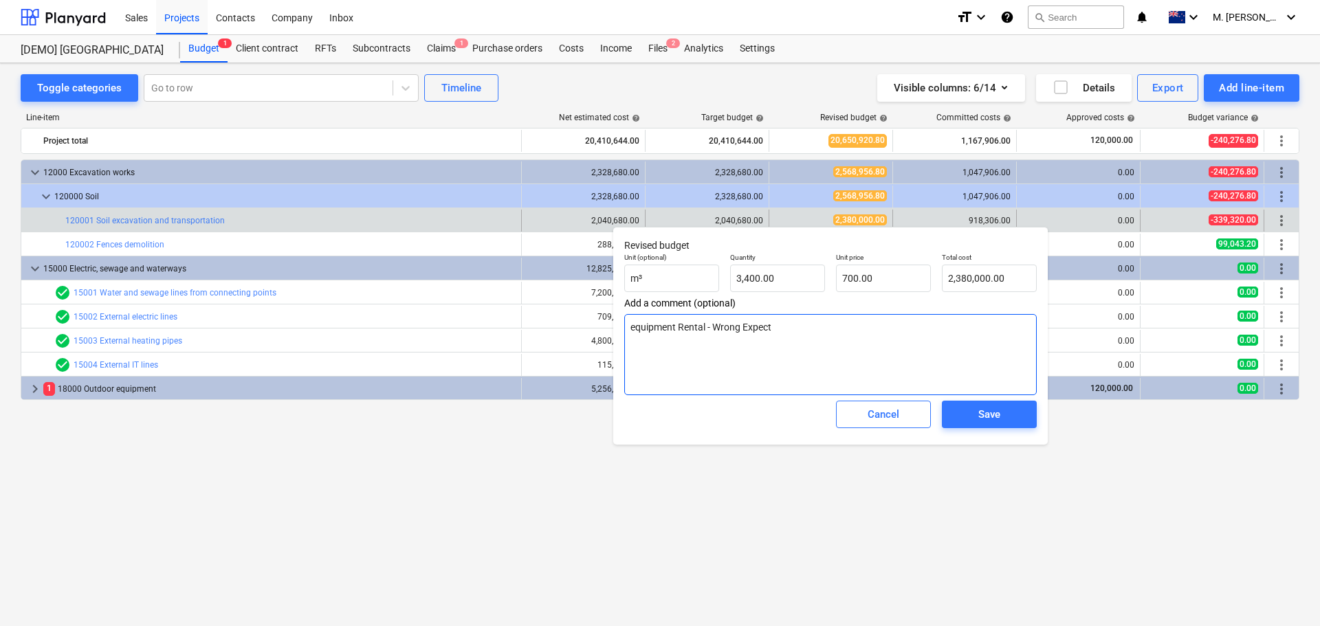
type textarea "equipment Rental - Wrong Expecta"
type textarea "x"
type textarea "equipment Rental - Wrong Expectat"
type textarea "x"
type textarea "equipment Rental - Wrong Expectati"
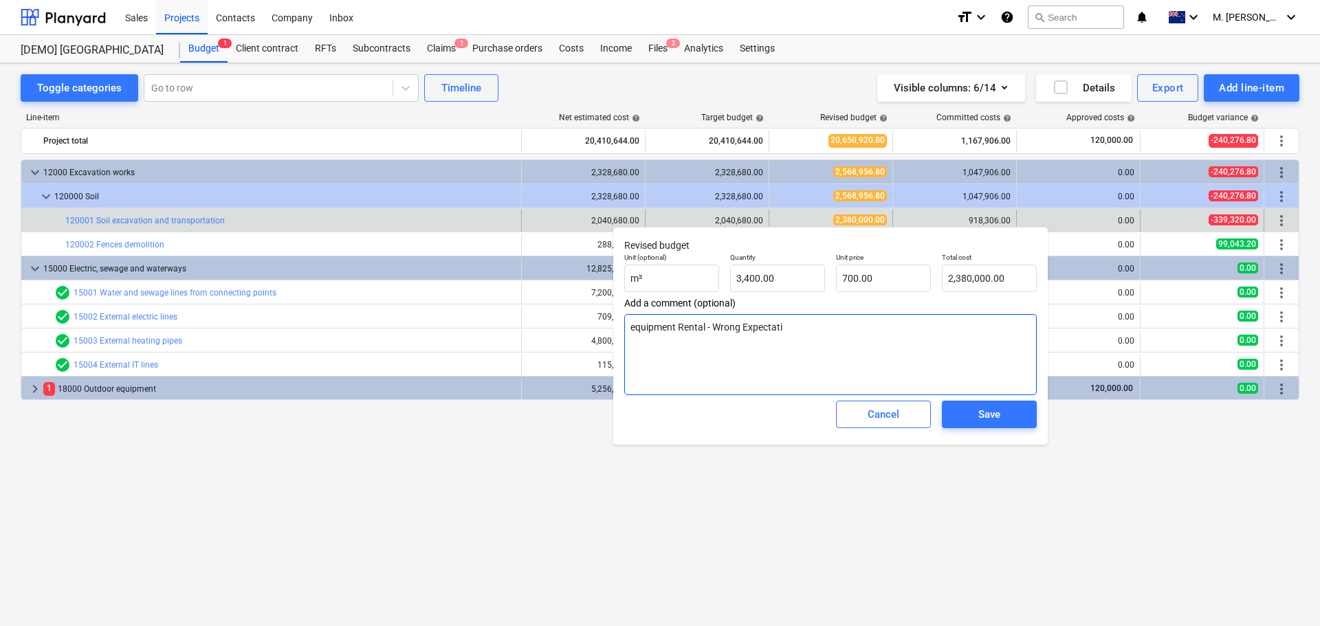
type textarea "x"
type textarea "equipment Rental - Wrong Expectatio"
type textarea "x"
type textarea "equipment Rental - Wrong Expectation"
type textarea "x"
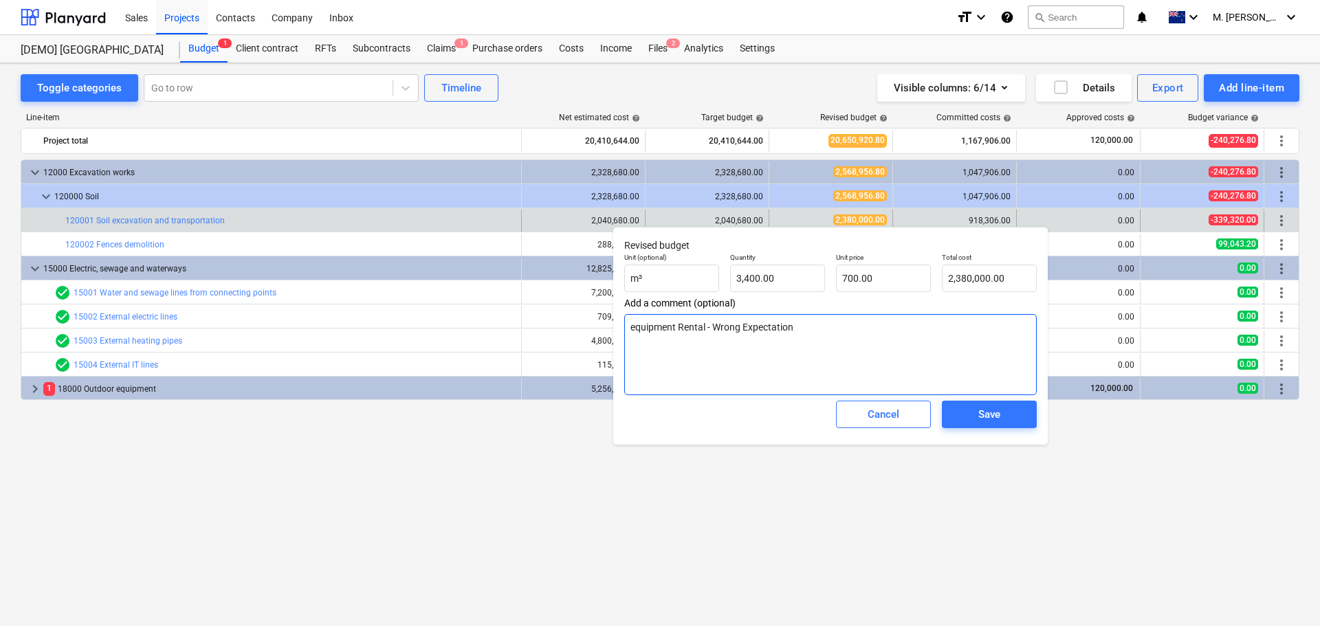
type textarea "equipment Rental - Wrong Expectation"
type textarea "x"
type textarea "equipment Rental - Wrong Expectation p"
type textarea "x"
type textarea "equipment Rental - Wrong Expectation pr"
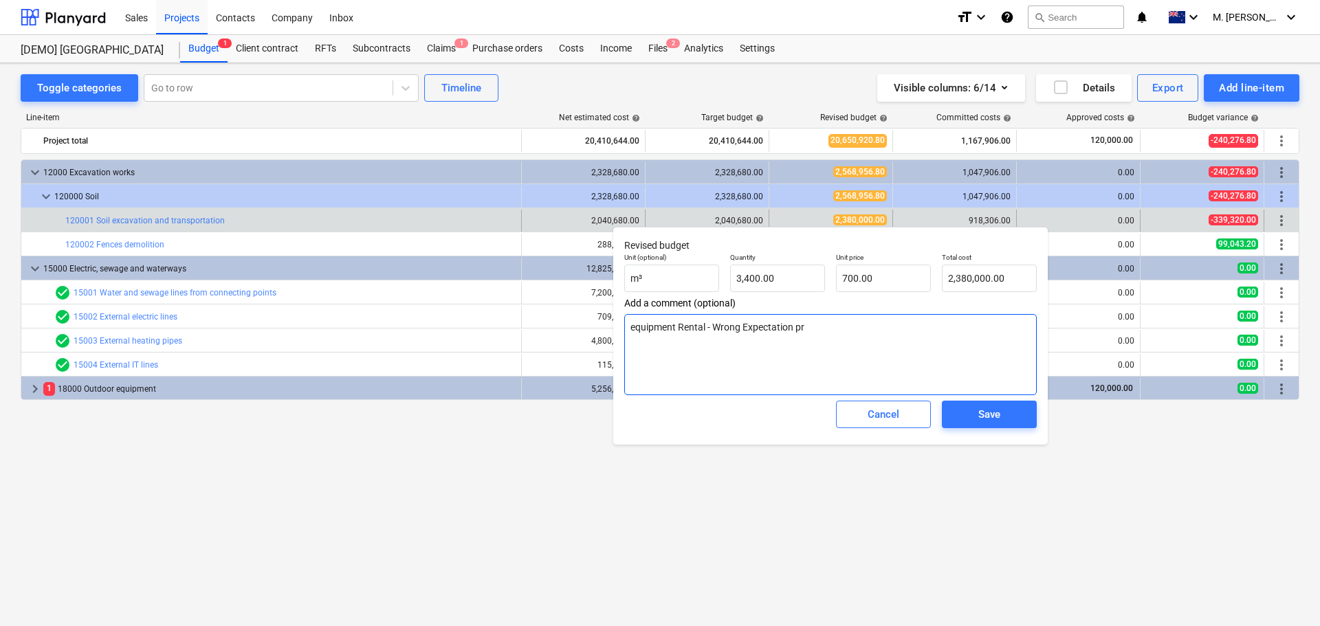
type textarea "x"
type textarea "equipment Rental - Wrong Expectation pro"
type textarea "x"
type textarea "equipment Rental - Wrong Expectation prod"
type textarea "x"
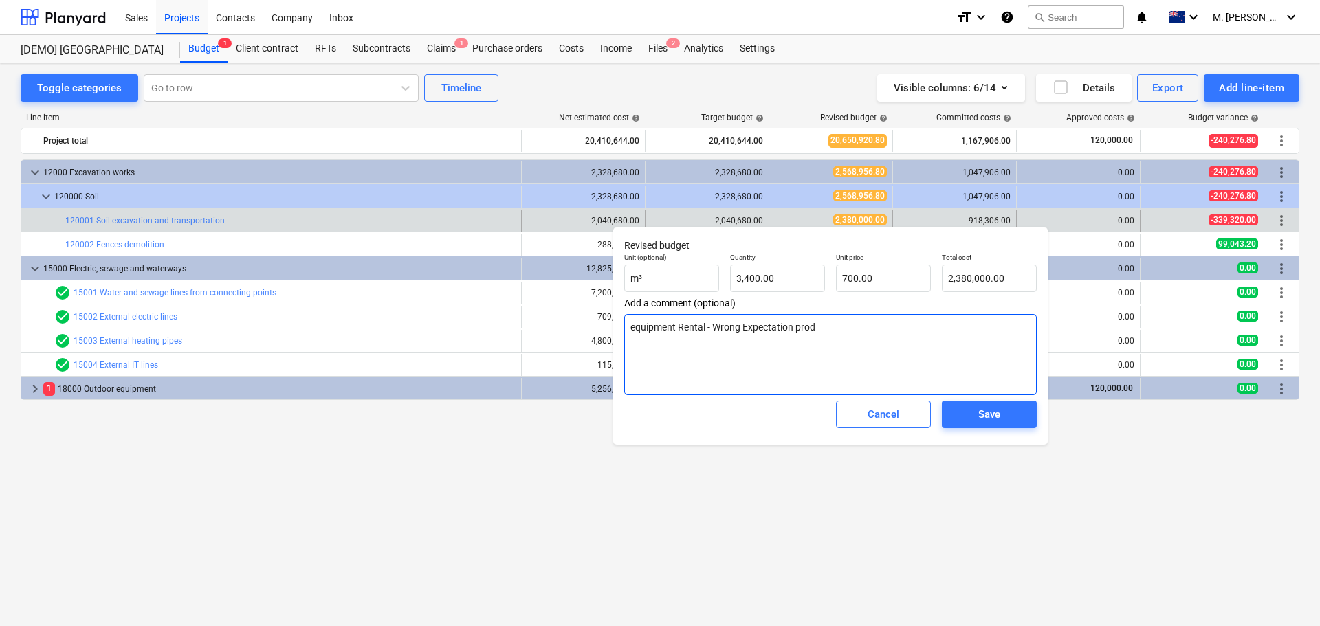
type textarea "equipment Rental - Wrong Expectation produ"
type textarea "x"
type textarea "equipment Rental - Wrong Expectation produc"
type textarea "x"
type textarea "equipment Rental - Wrong Expectation product"
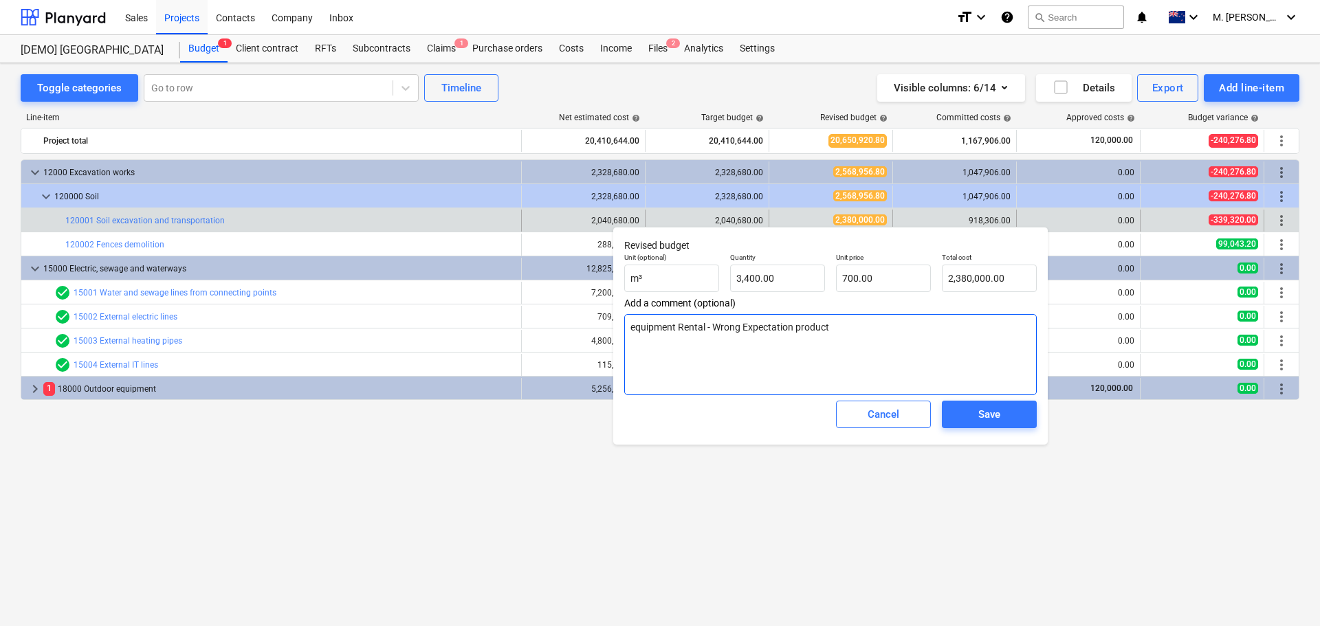
type textarea "x"
type textarea "equipment Rental - Wrong Expectation producti"
type textarea "x"
type textarea "equipment Rental - Wrong Expectation productiv"
type textarea "x"
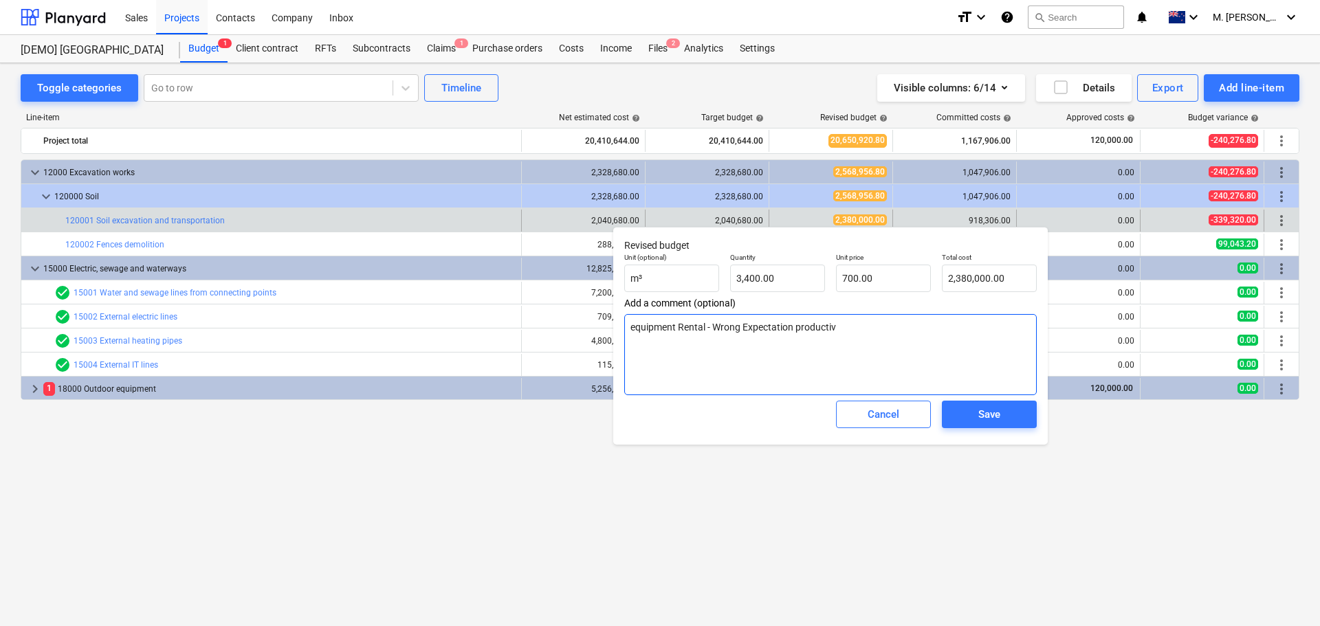
type textarea "equipment Rental - Wrong Expectation productivi"
type textarea "x"
type textarea "equipment Rental - Wrong Expectation productivit"
type textarea "x"
type textarea "equipment Rental - Wrong Expectation productivity"
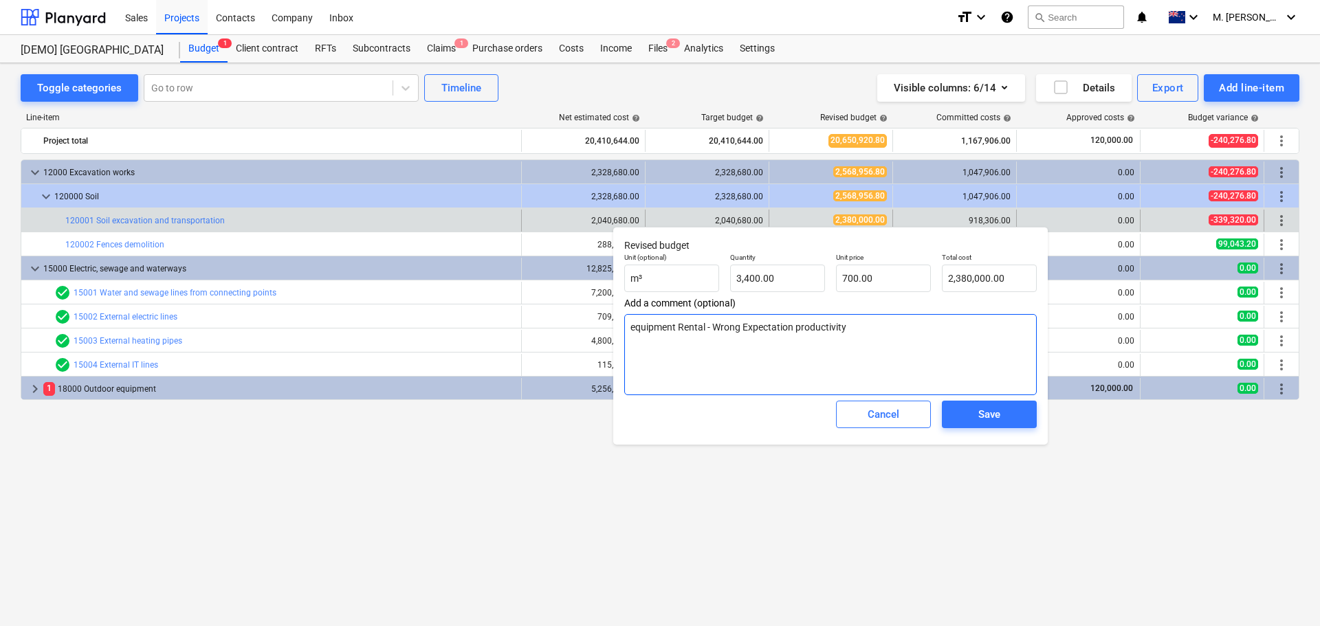
type textarea "x"
type textarea "equipment Rental - Wrong Expectation productivity"
click at [974, 417] on span "Save" at bounding box center [990, 415] width 62 height 18
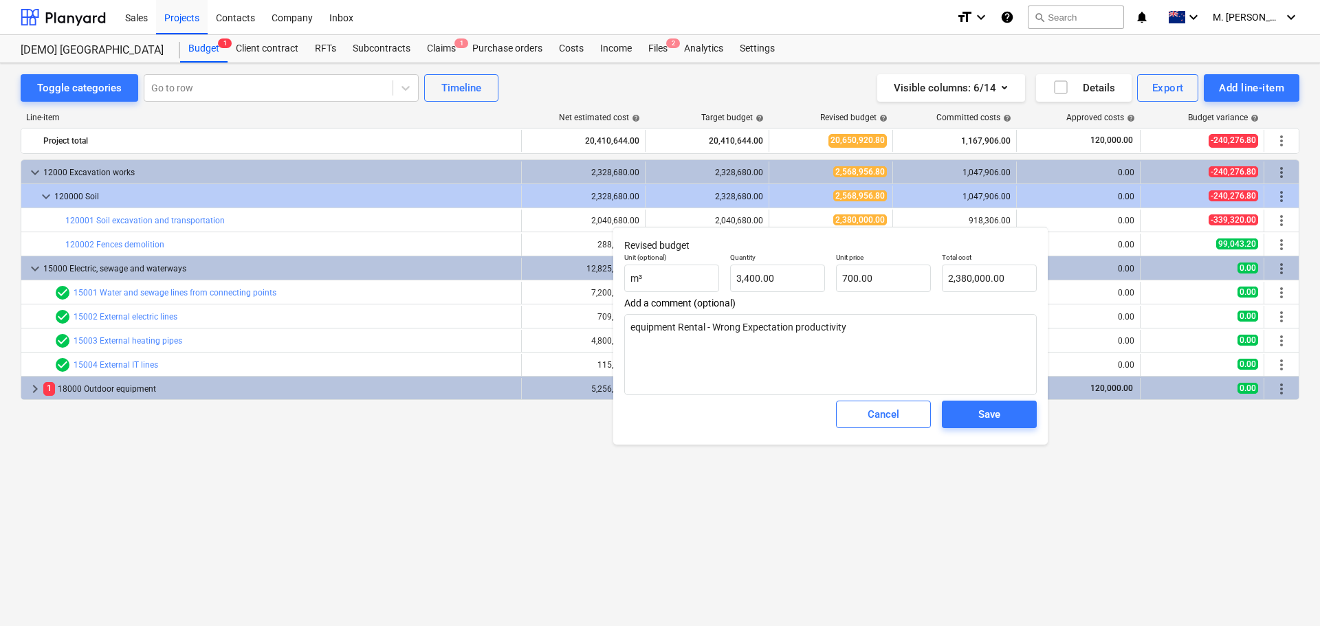
type textarea "x"
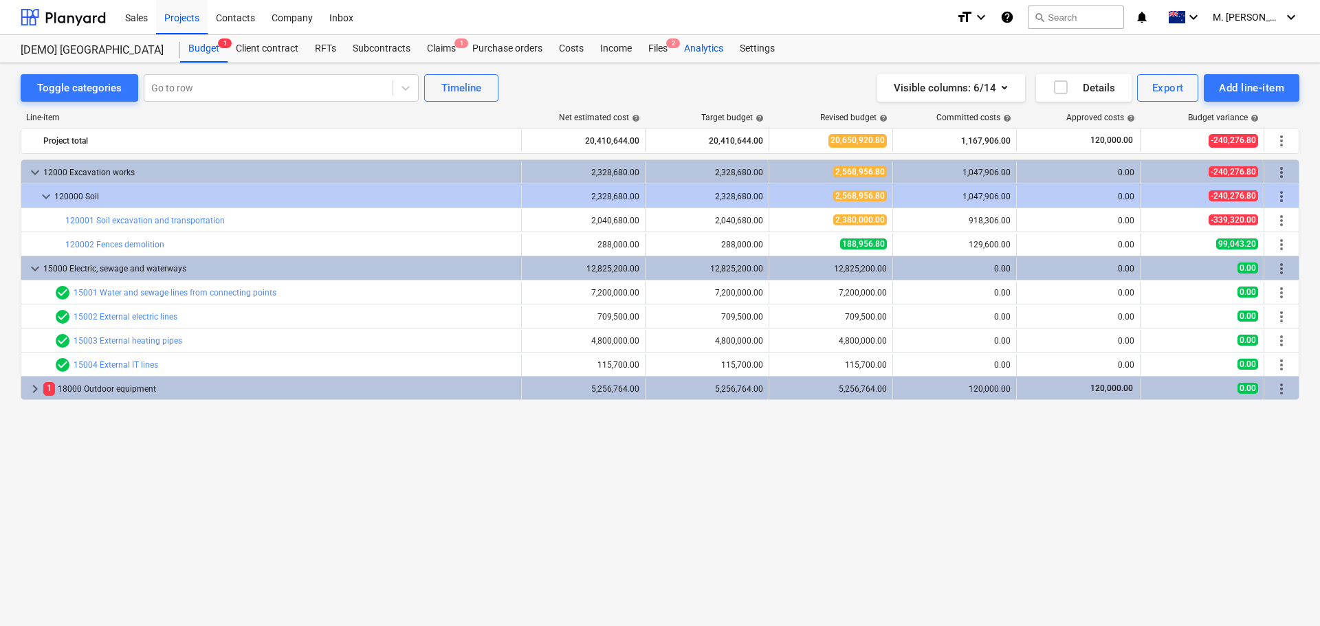
click at [700, 52] on div "Analytics" at bounding box center [704, 49] width 56 height 28
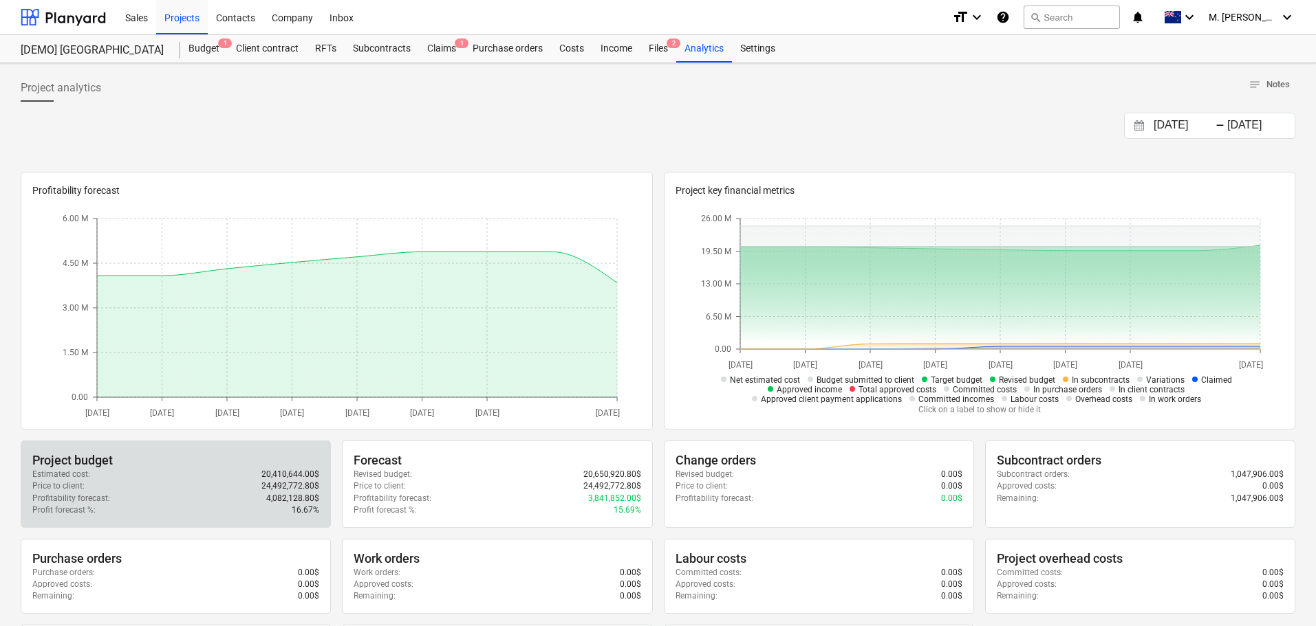
click at [230, 477] on div "Price to client : 24,492,772.80$" at bounding box center [175, 487] width 287 height 12
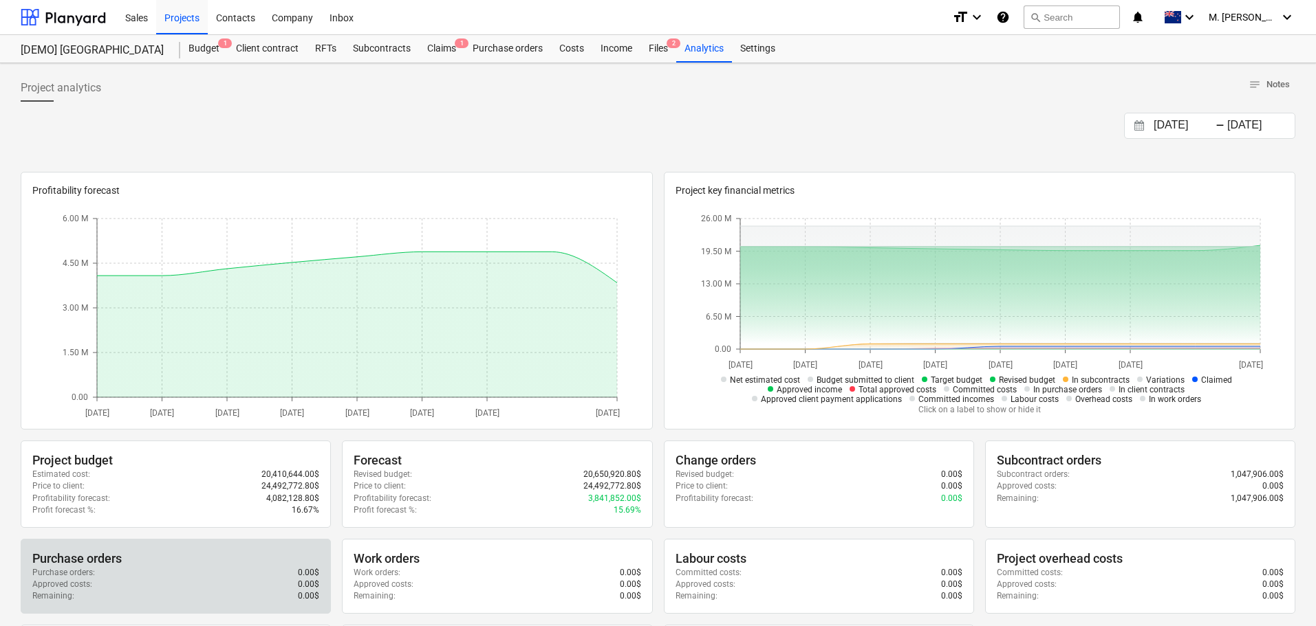
click at [184, 477] on div "Purchase orders : 0.00$" at bounding box center [175, 573] width 287 height 12
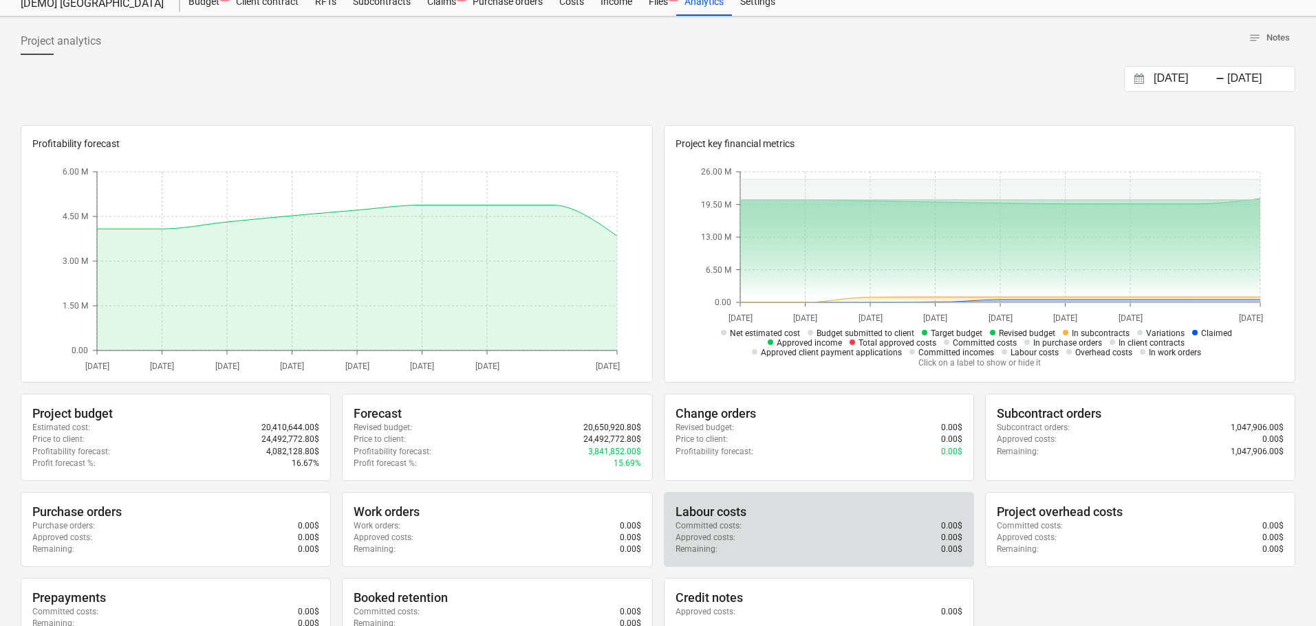
scroll to position [69, 0]
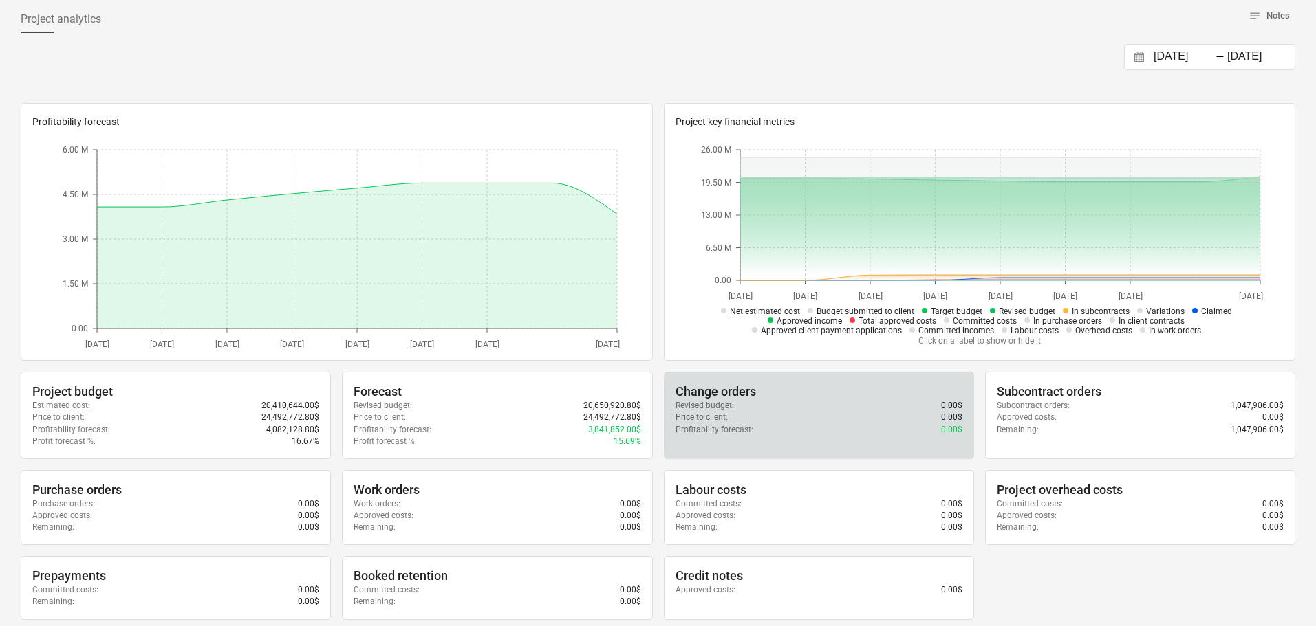
click at [820, 427] on div "Profitability forecast : 0.00$" at bounding box center [818, 430] width 287 height 12
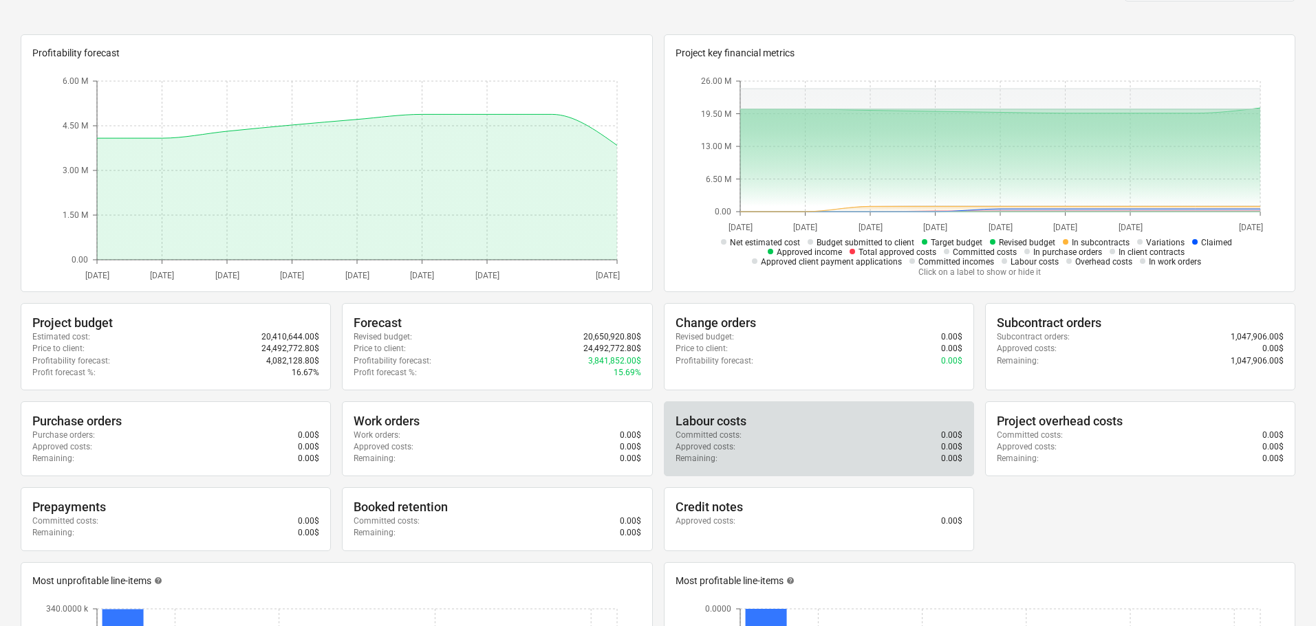
click at [814, 437] on div "Committed costs : 0.00$" at bounding box center [818, 436] width 287 height 12
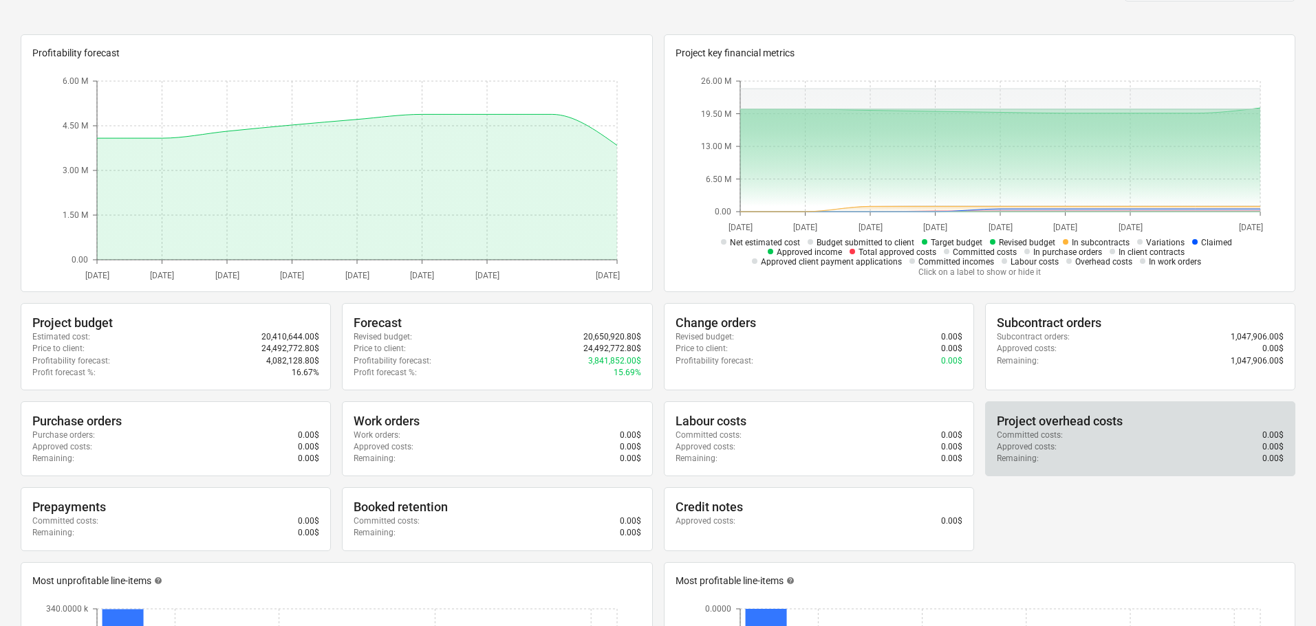
click at [1056, 428] on div "Project overhead costs" at bounding box center [1139, 421] width 287 height 17
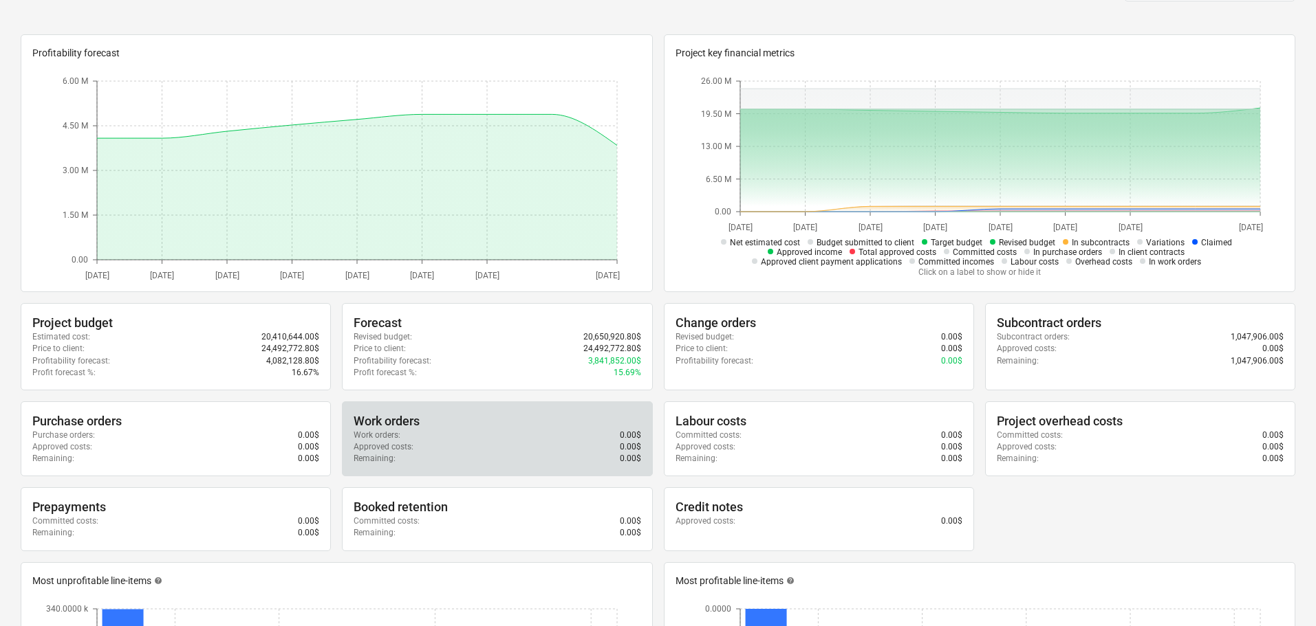
scroll to position [0, 0]
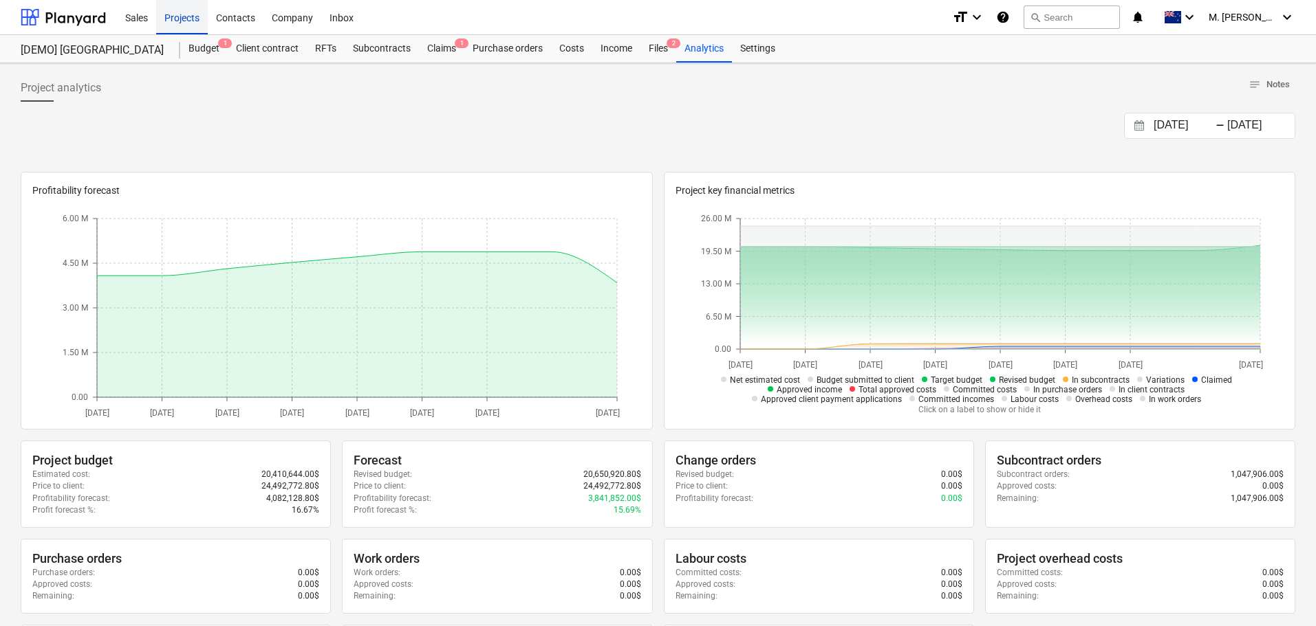
click at [186, 17] on div "Projects" at bounding box center [182, 16] width 52 height 35
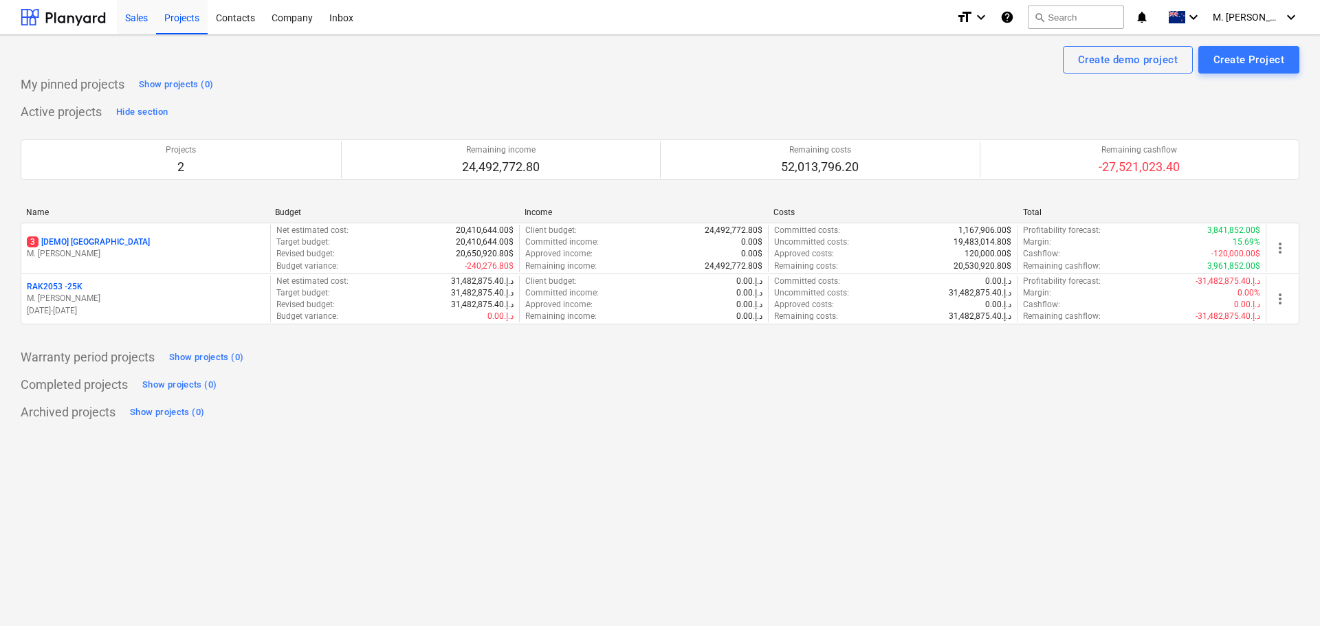
click at [144, 21] on div "Sales" at bounding box center [136, 16] width 39 height 35
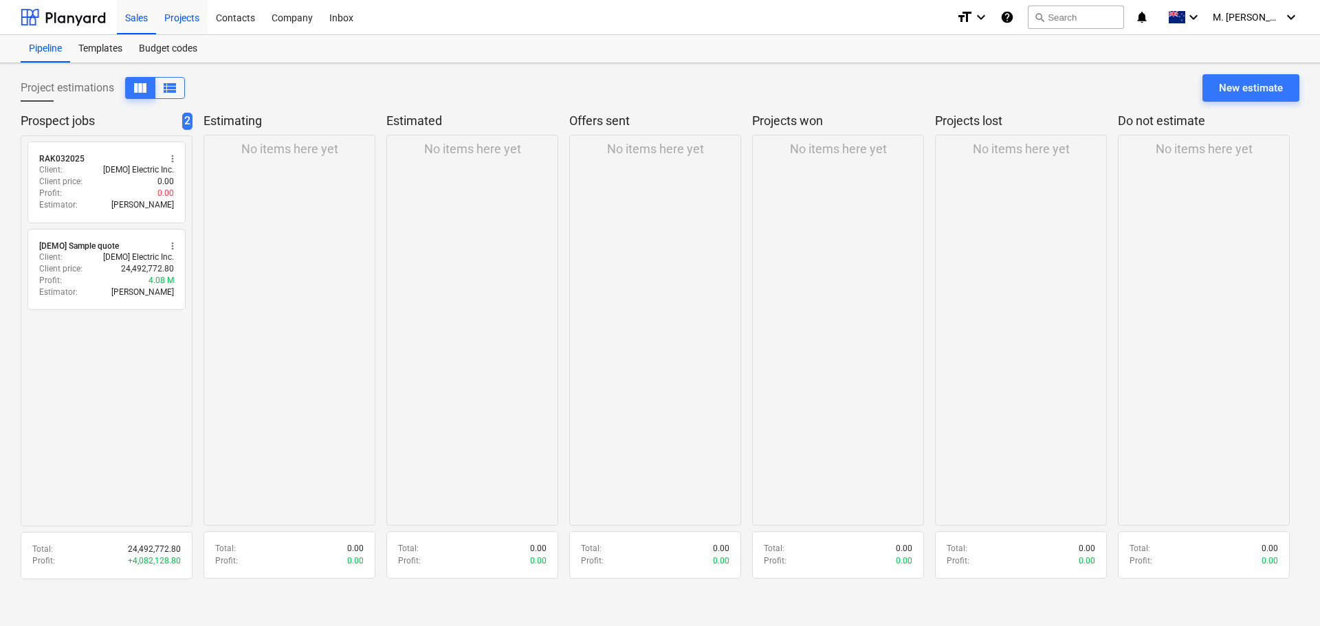
click at [176, 23] on div "Projects" at bounding box center [182, 16] width 52 height 35
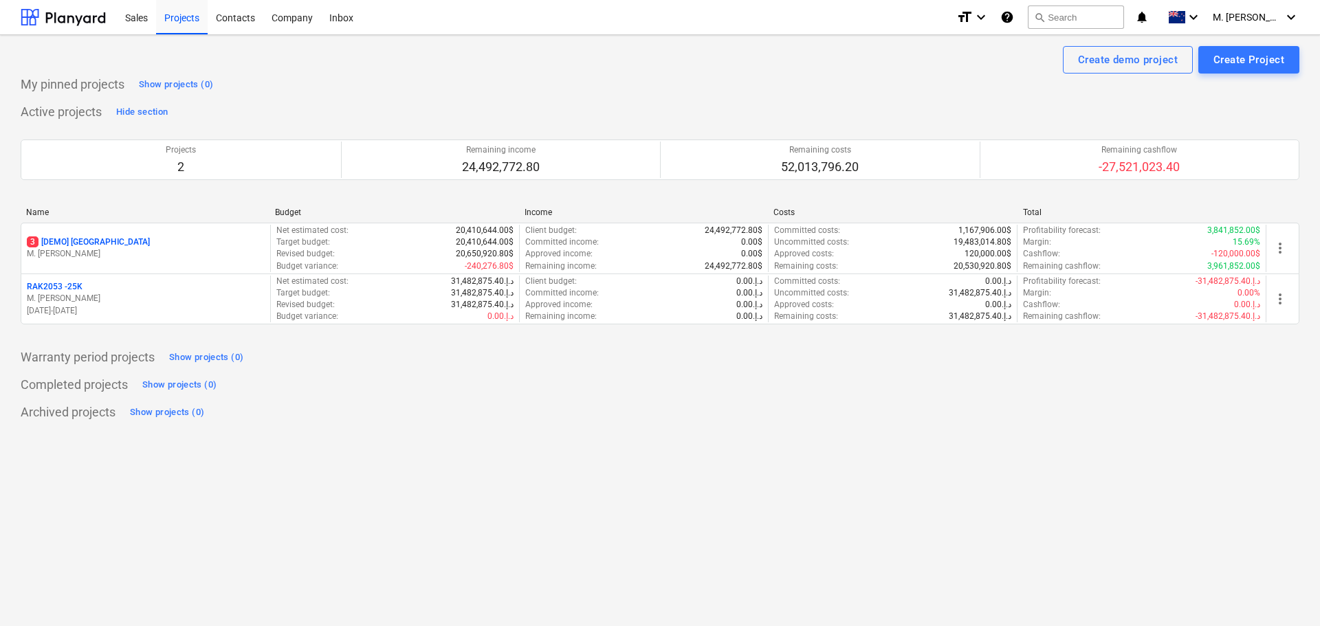
click at [152, 298] on p "M. [PERSON_NAME]" at bounding box center [146, 299] width 238 height 12
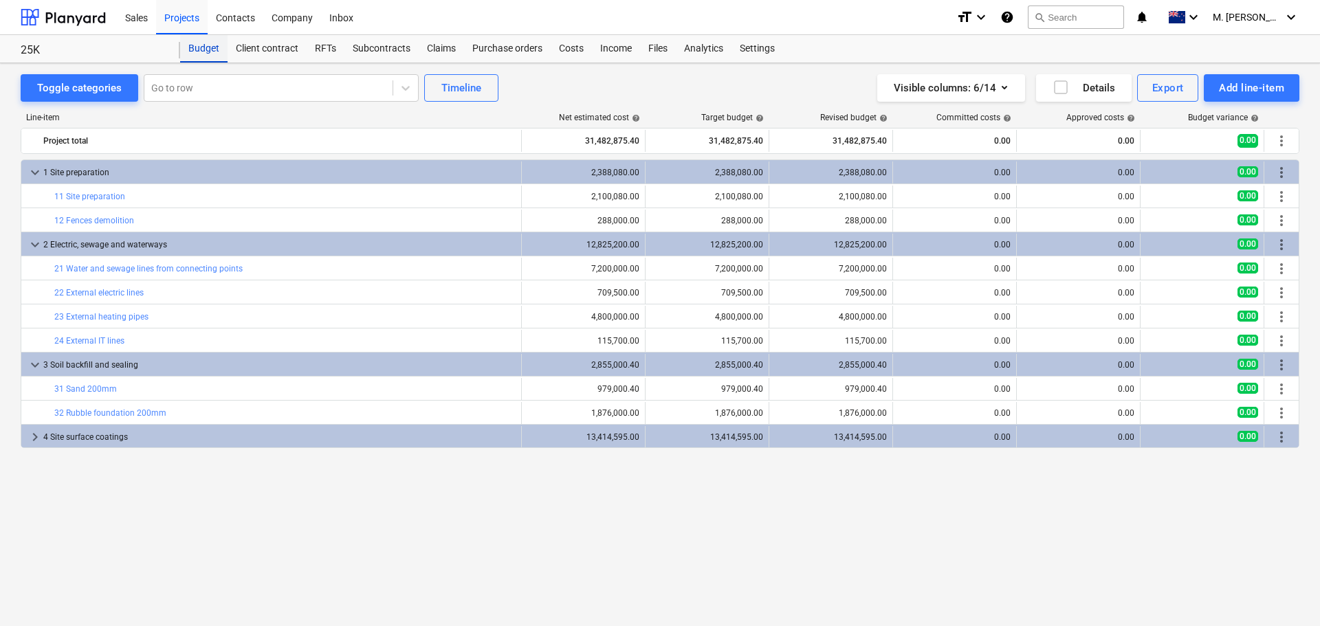
click at [213, 50] on div "Budget" at bounding box center [203, 49] width 47 height 28
click at [604, 50] on div "Income" at bounding box center [616, 49] width 48 height 28
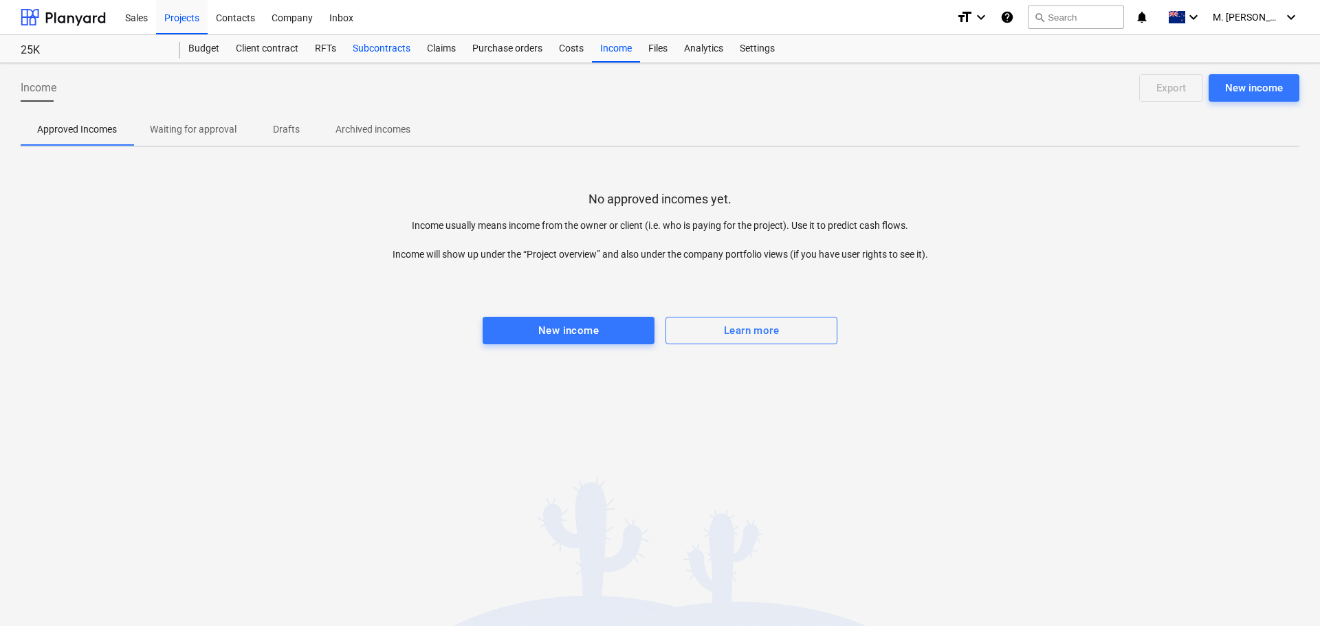
click at [371, 51] on div "Subcontracts" at bounding box center [382, 49] width 74 height 28
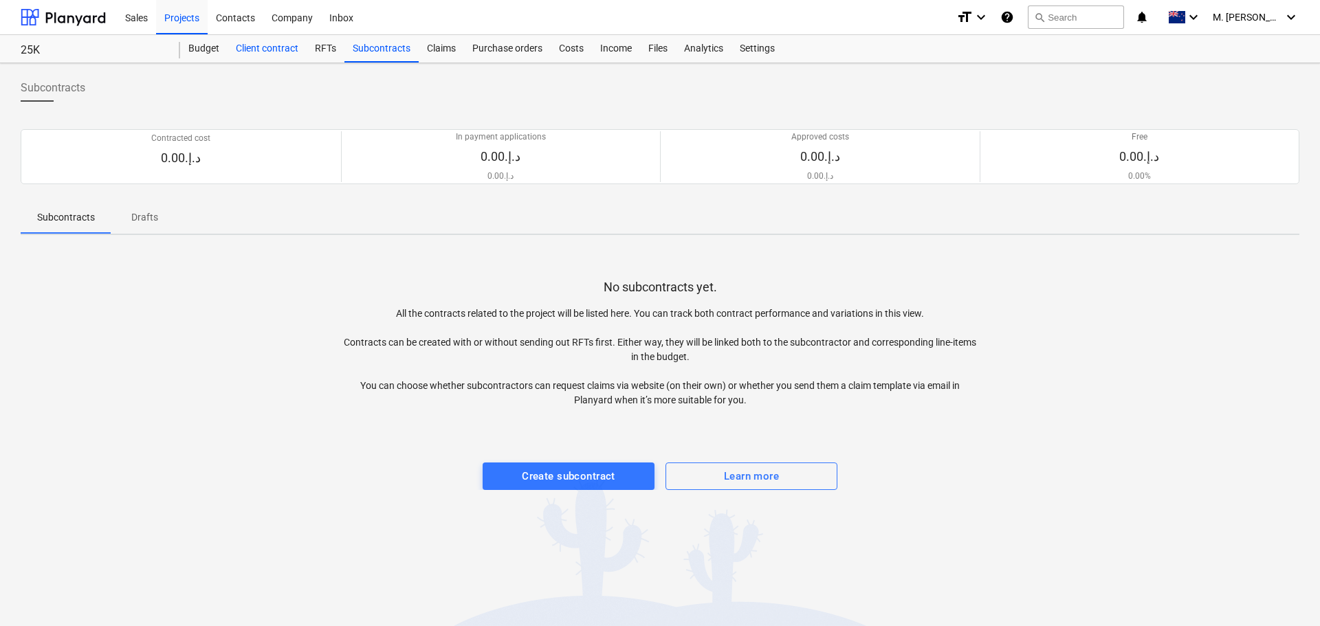
click at [281, 50] on div "Client contract" at bounding box center [267, 49] width 79 height 28
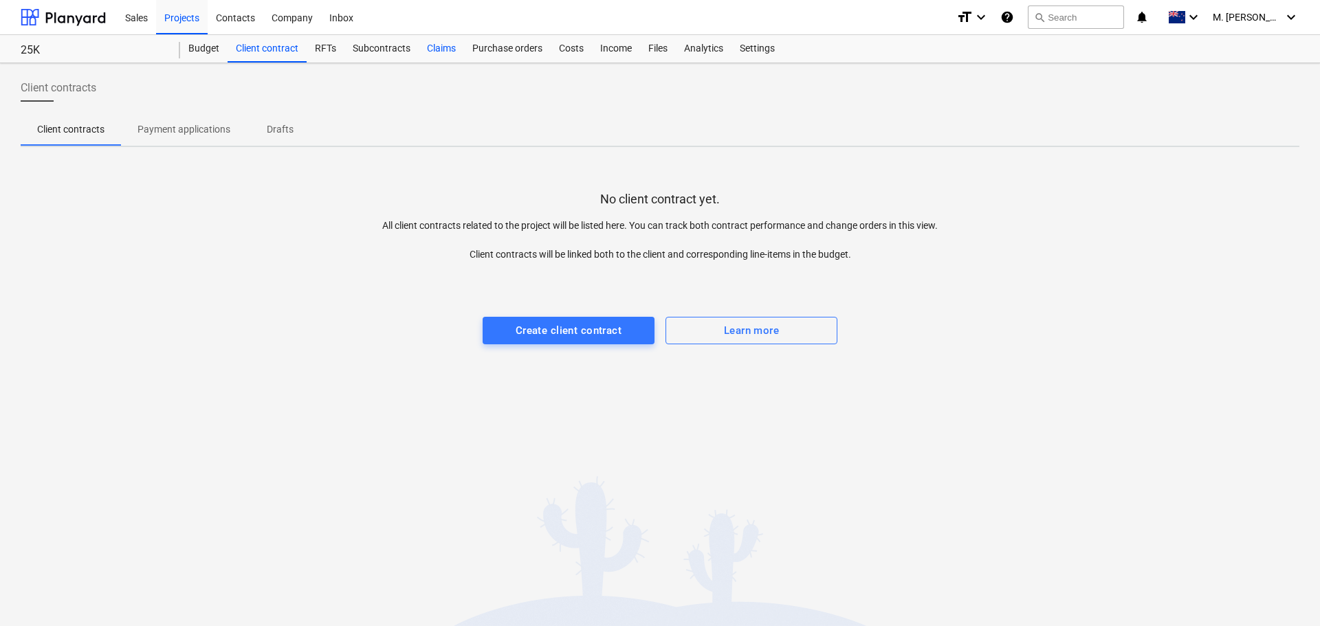
click at [446, 48] on div "Claims" at bounding box center [441, 49] width 45 height 28
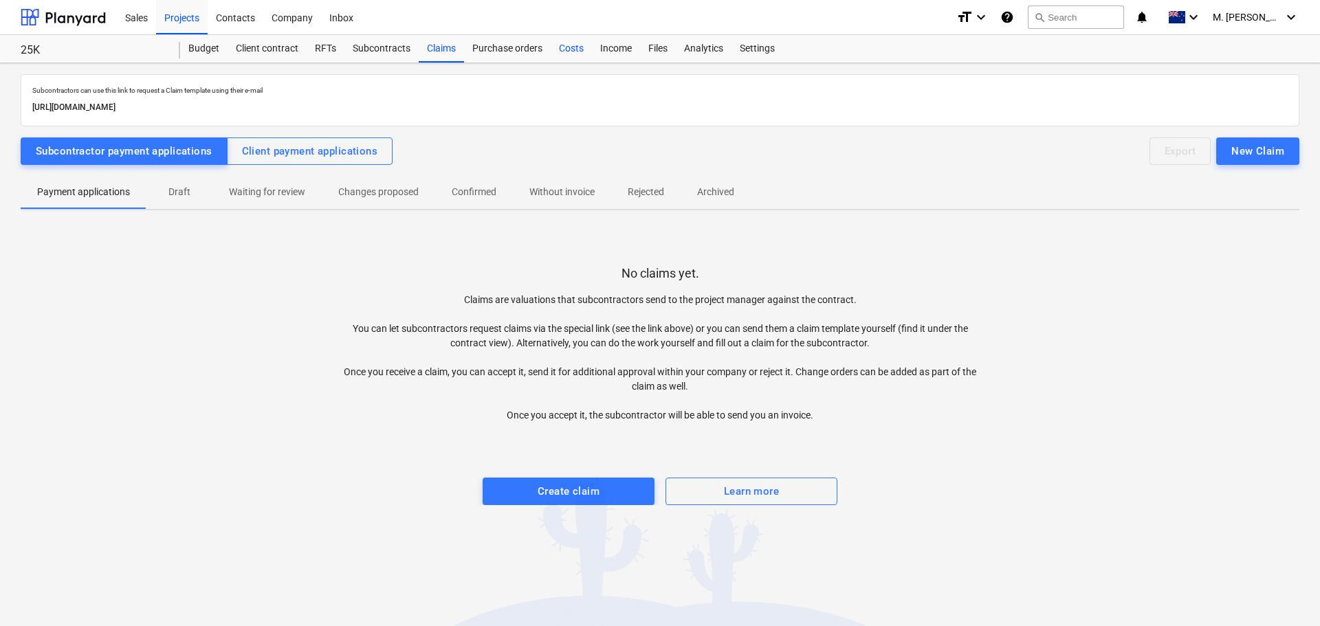
click at [567, 46] on div "Costs" at bounding box center [571, 49] width 41 height 28
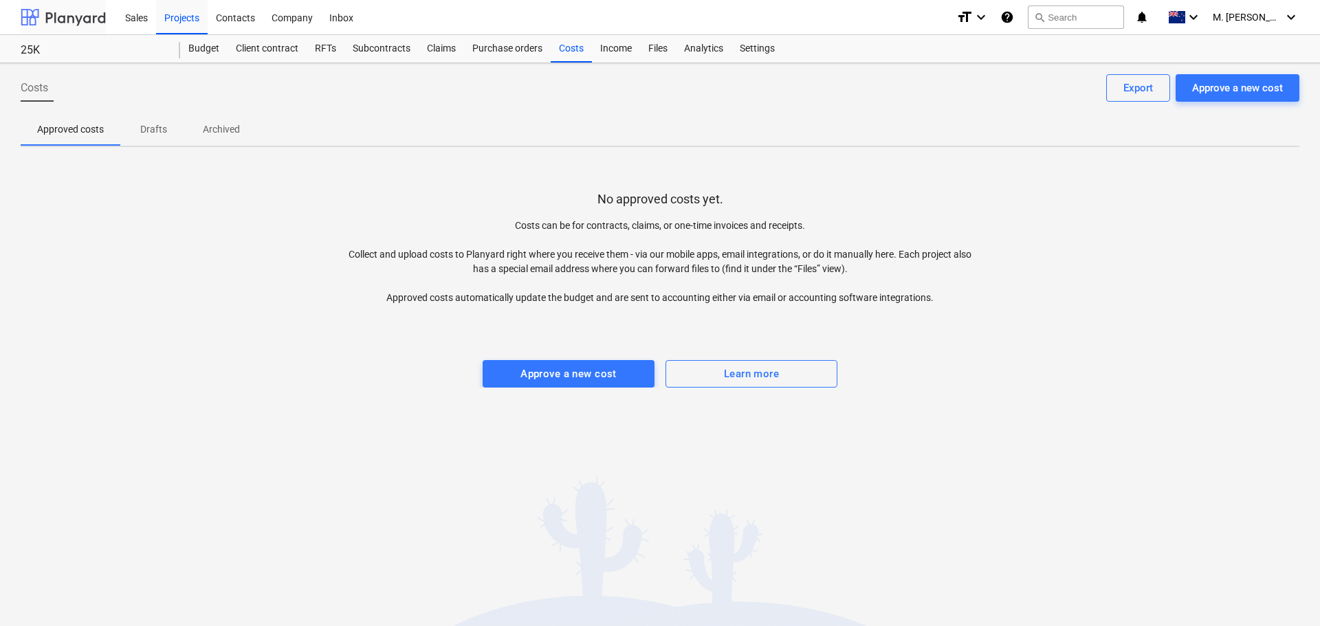
click at [74, 17] on div at bounding box center [63, 17] width 85 height 34
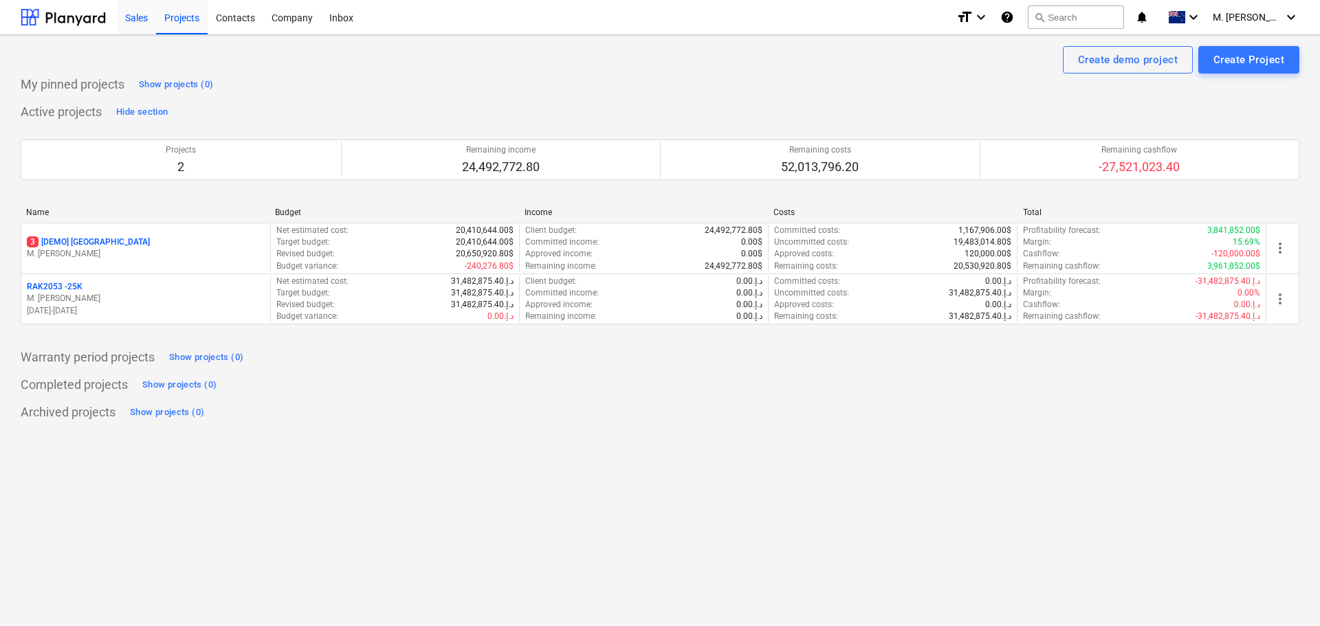
click at [129, 26] on div "Sales" at bounding box center [136, 16] width 39 height 35
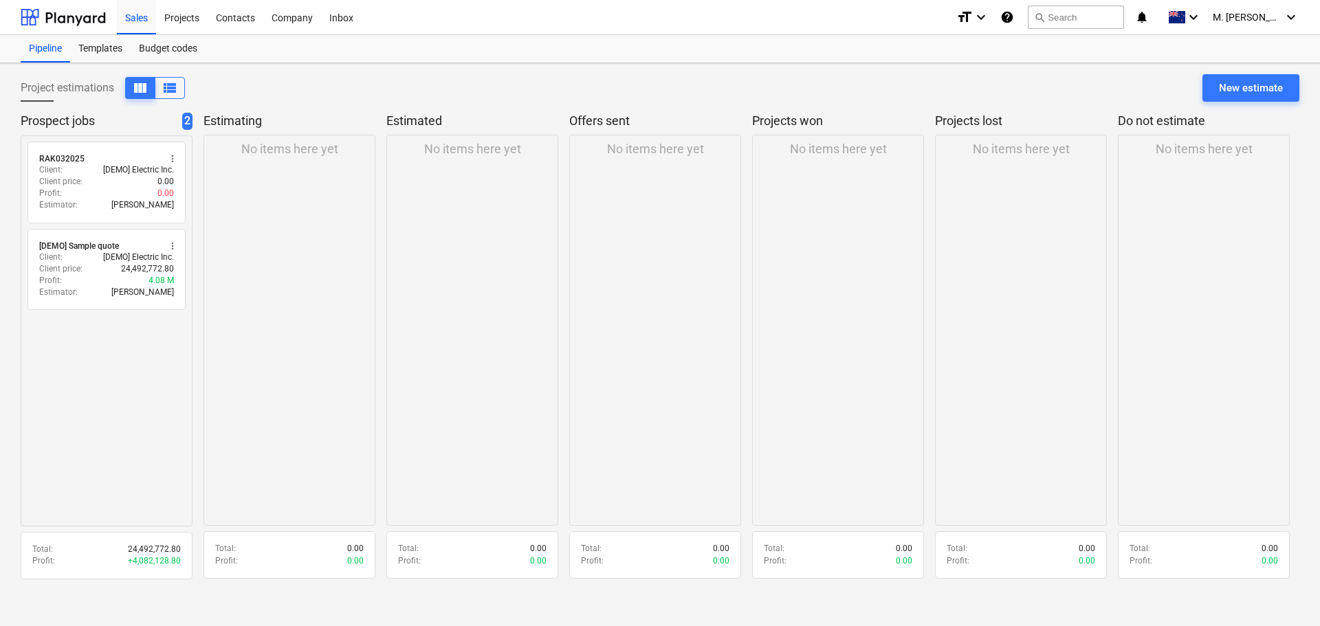
click at [809, 135] on div "No items here yet" at bounding box center [838, 330] width 172 height 391
click at [789, 189] on div "No items here yet" at bounding box center [838, 330] width 172 height 391
click at [828, 213] on div "No items here yet" at bounding box center [838, 330] width 172 height 391
click at [159, 21] on div "Projects" at bounding box center [182, 16] width 52 height 35
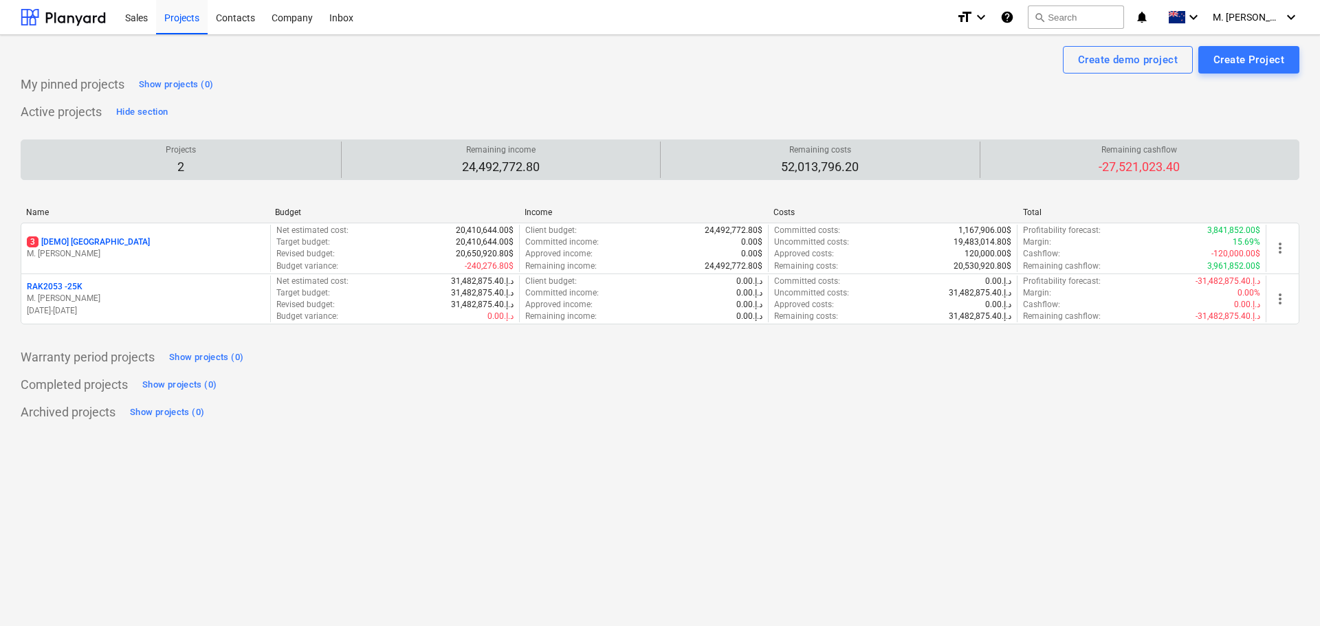
click at [241, 157] on div "Projects 2" at bounding box center [181, 160] width 309 height 36
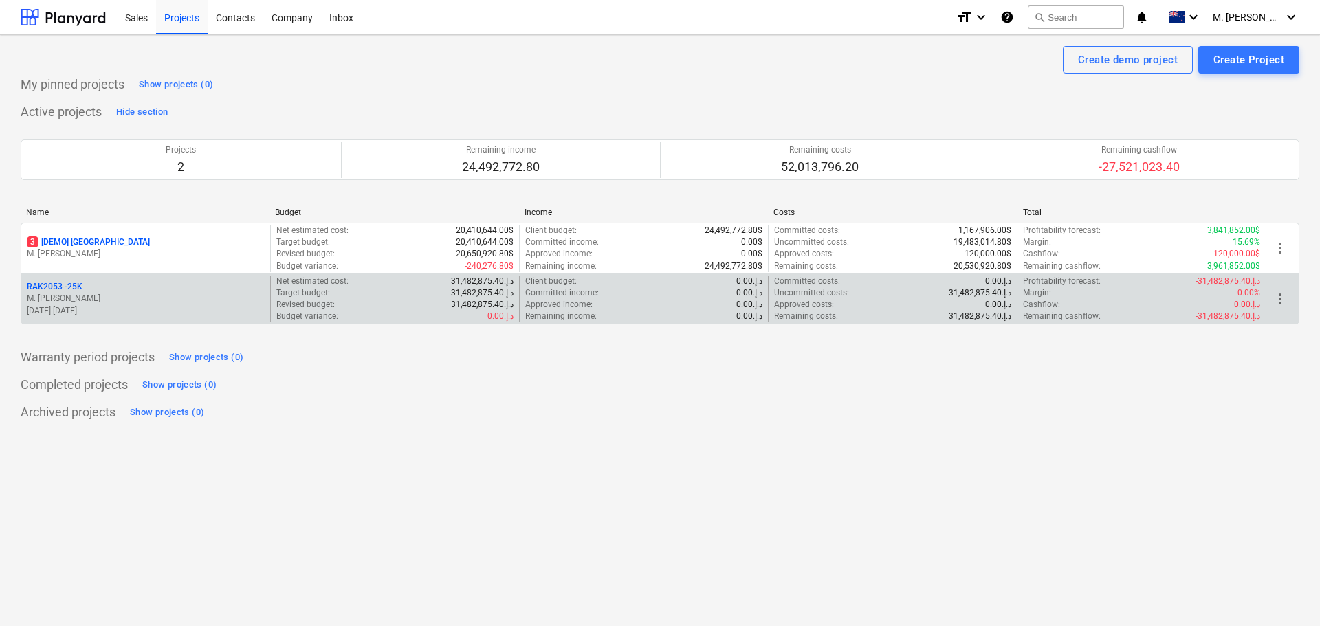
click at [221, 281] on div "RAK2053 - 25K" at bounding box center [146, 287] width 238 height 12
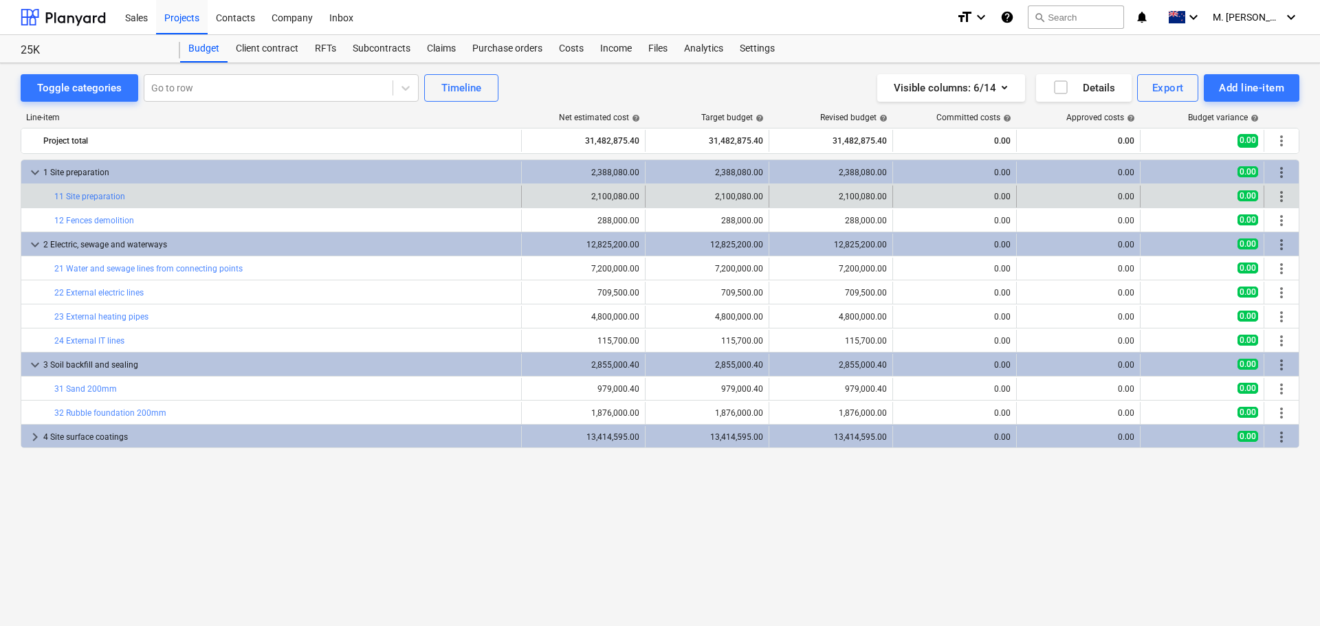
click at [107, 186] on div "bar_chart 11 Site preparation" at bounding box center [284, 197] width 461 height 22
click at [106, 193] on link "11 Site preparation" at bounding box center [89, 197] width 71 height 10
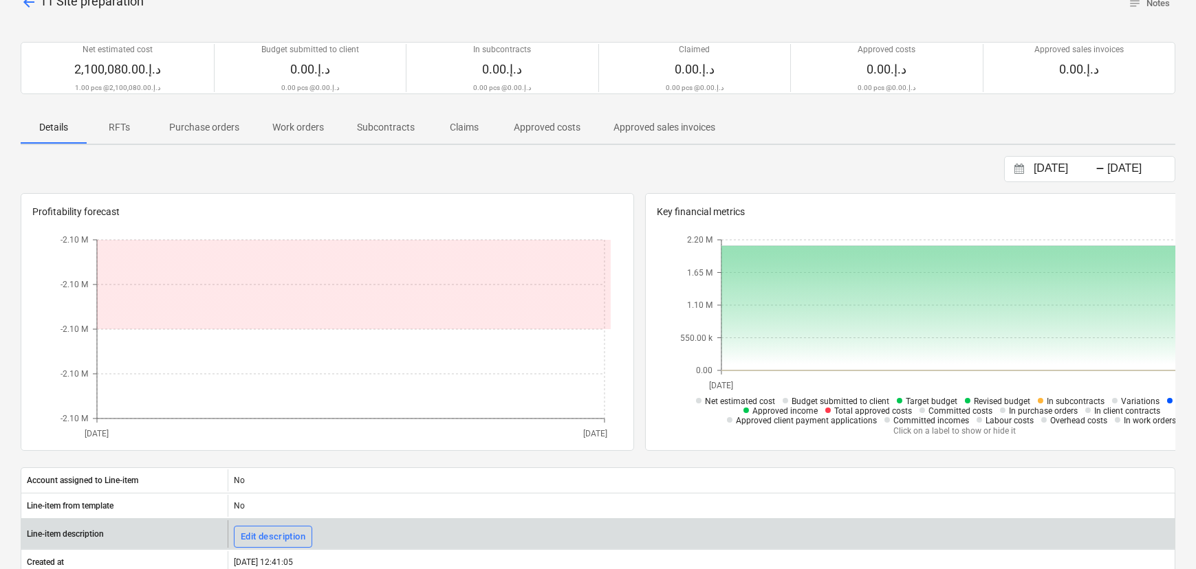
scroll to position [124, 0]
